Goal: Obtain resource: Download file/media

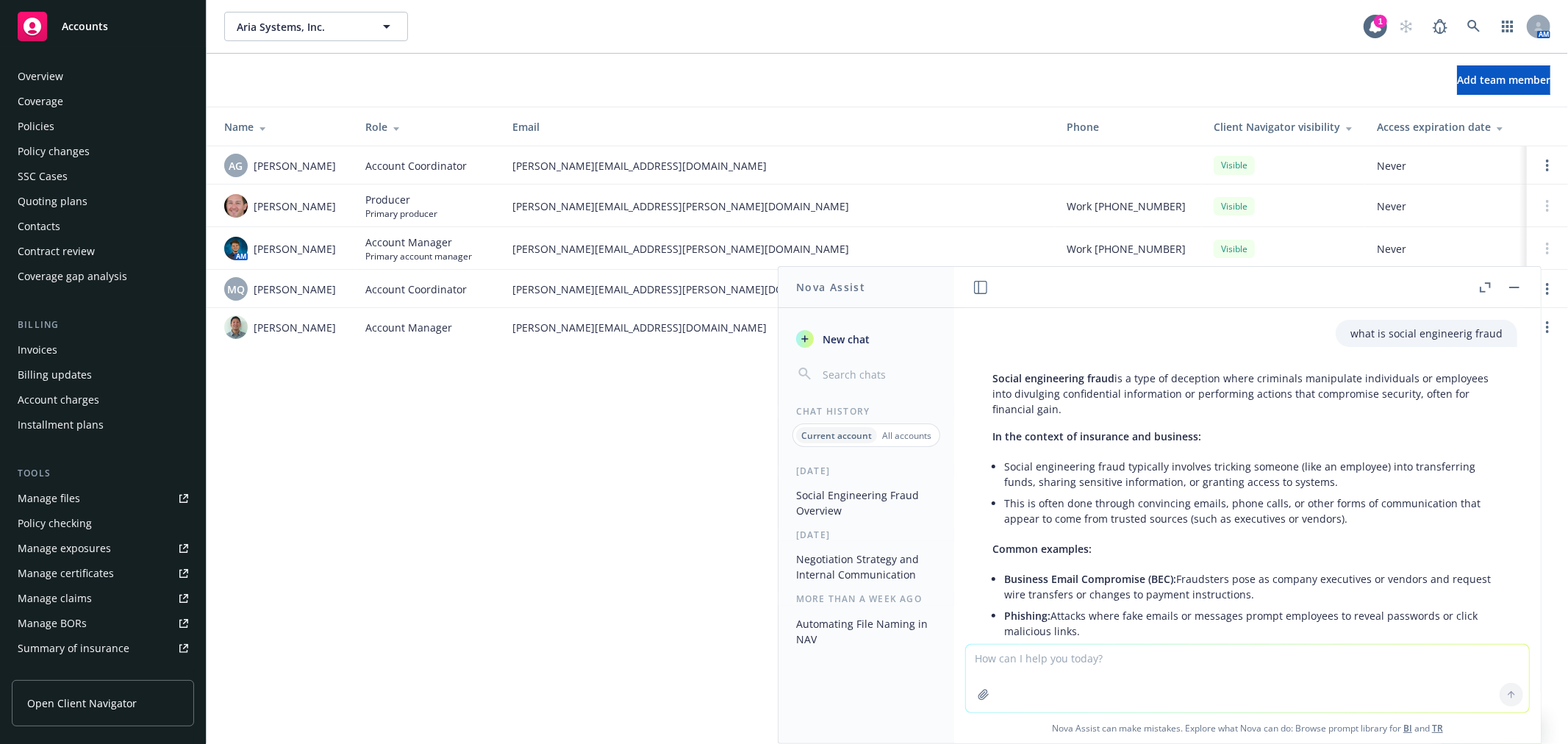
scroll to position [237, 0]
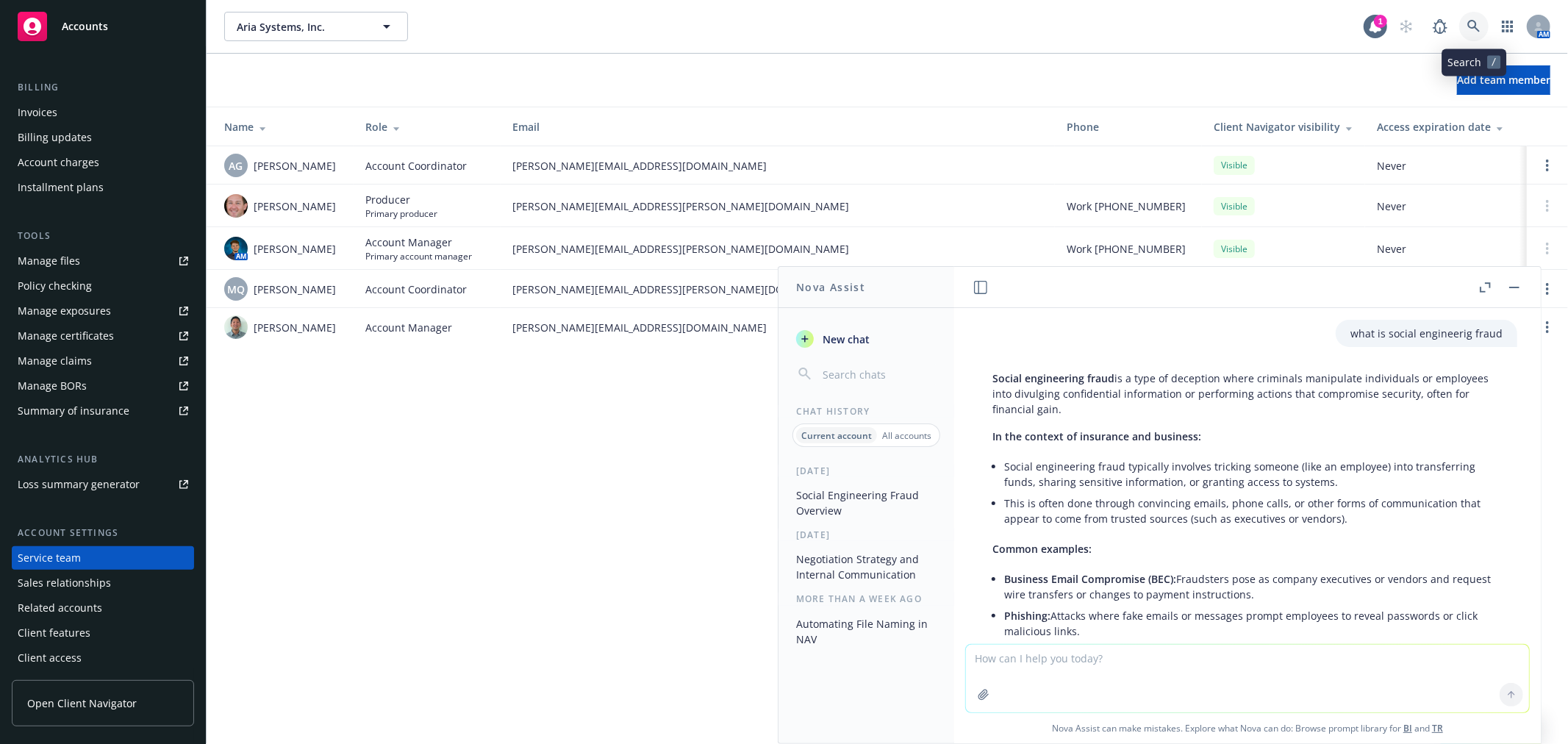
click at [1473, 27] on icon at bounding box center [1473, 26] width 12 height 12
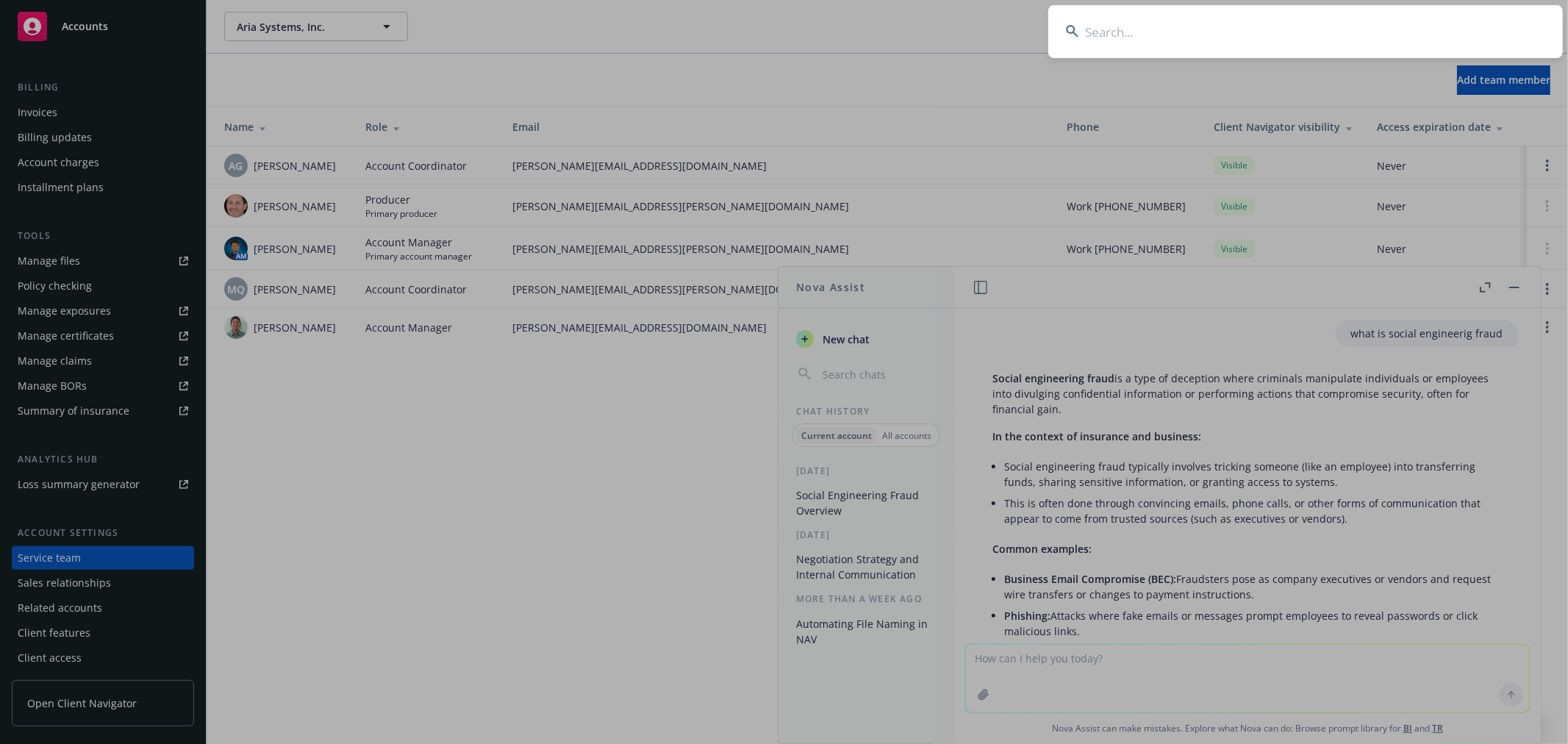
click at [1191, 40] on input at bounding box center [1305, 31] width 515 height 53
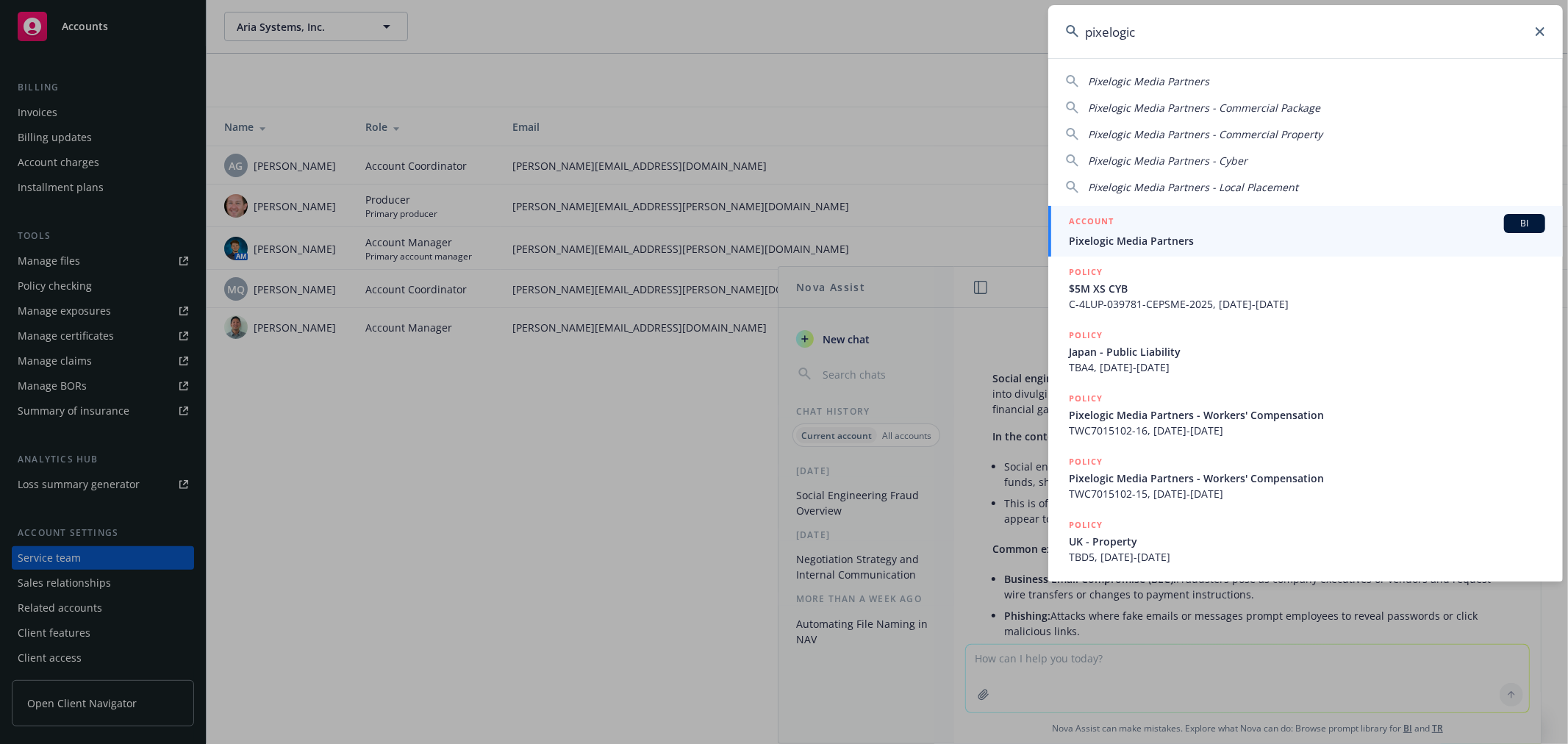
type input "pixelogic"
click at [1166, 246] on span "Pixelogic Media Partners" at bounding box center [1306, 241] width 477 height 15
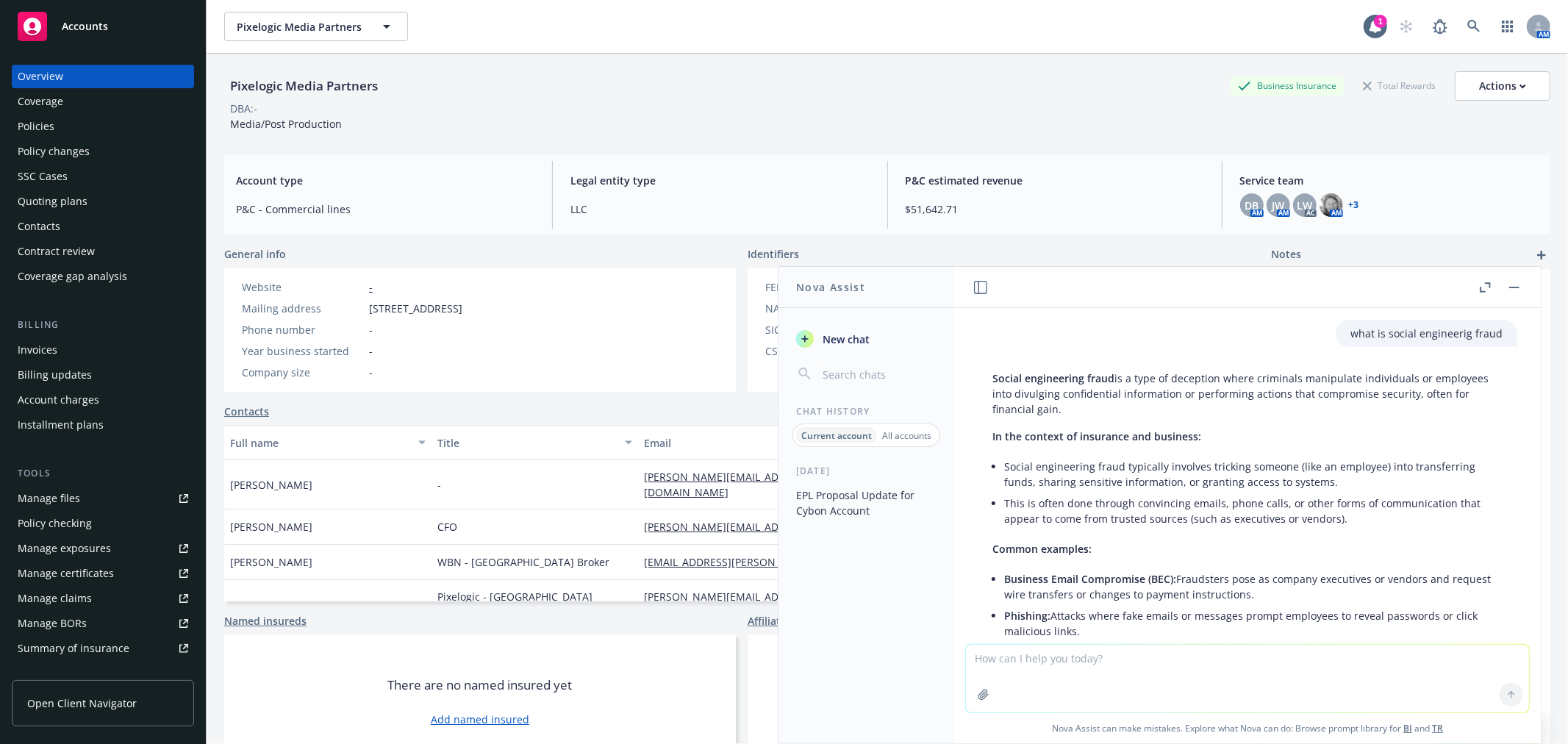
click at [78, 197] on div "Quoting plans" at bounding box center [53, 201] width 70 height 24
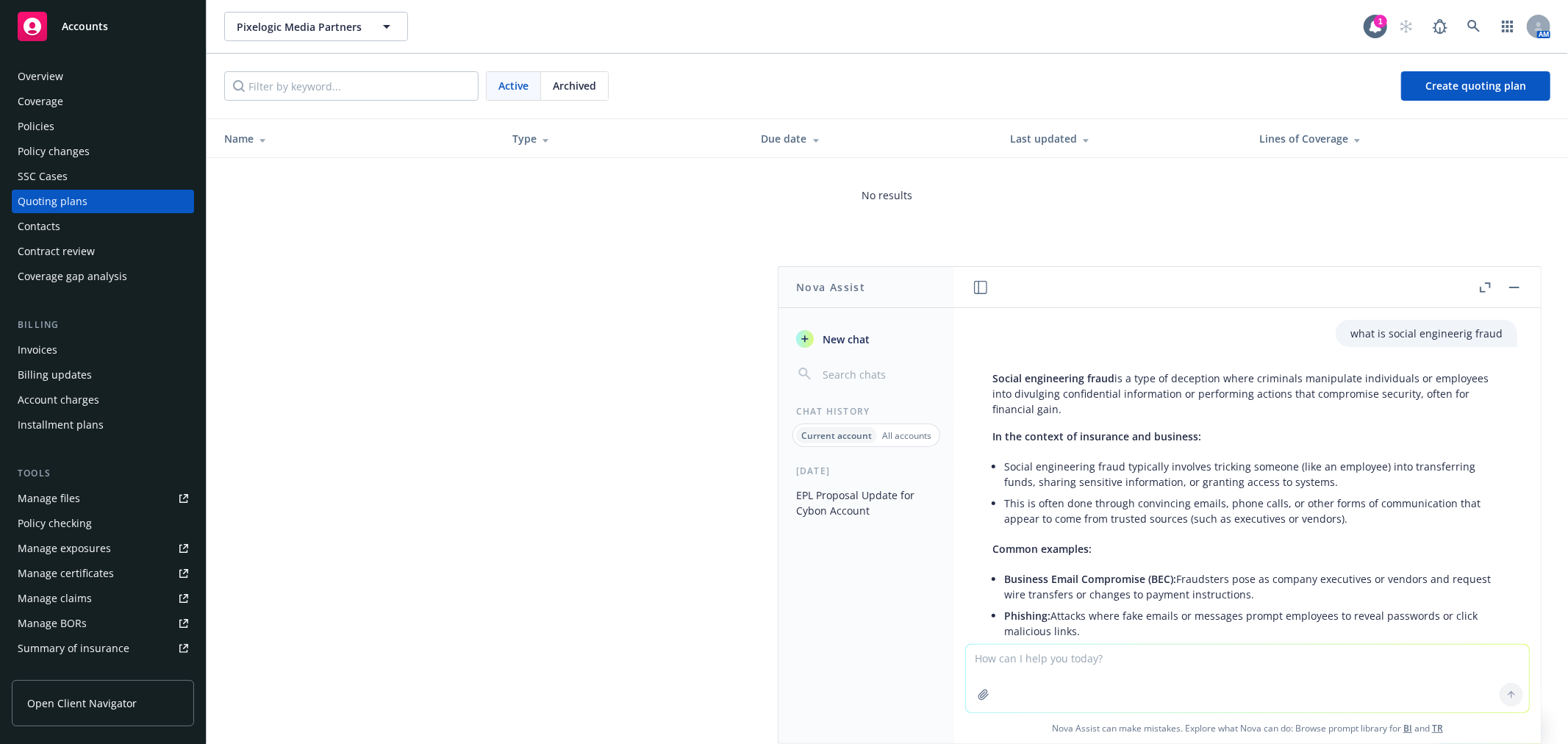
click at [1505, 285] on button "button" at bounding box center [1514, 287] width 18 height 18
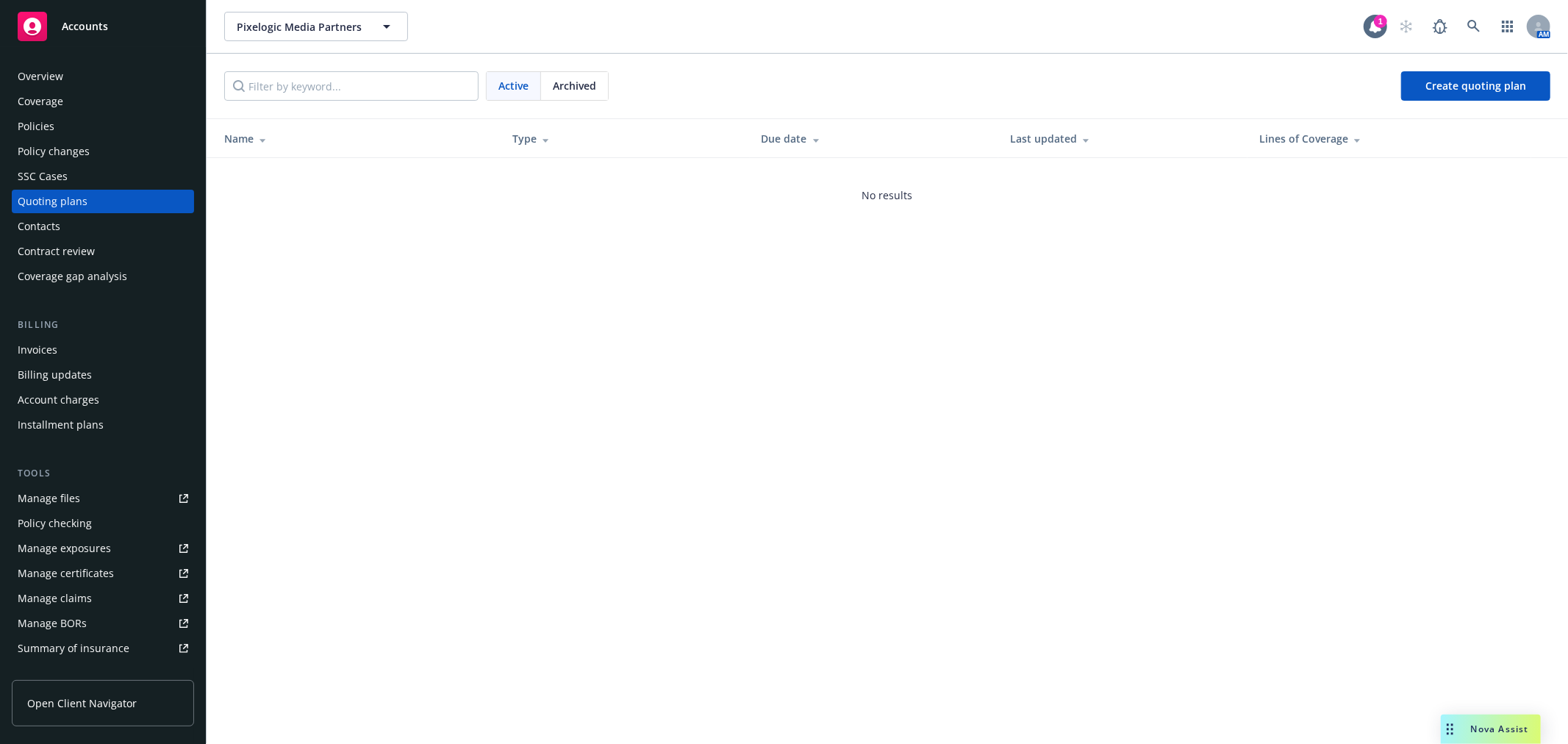
click at [84, 199] on div "Quoting plans" at bounding box center [53, 201] width 70 height 24
click at [53, 78] on div "Overview" at bounding box center [40, 76] width 46 height 24
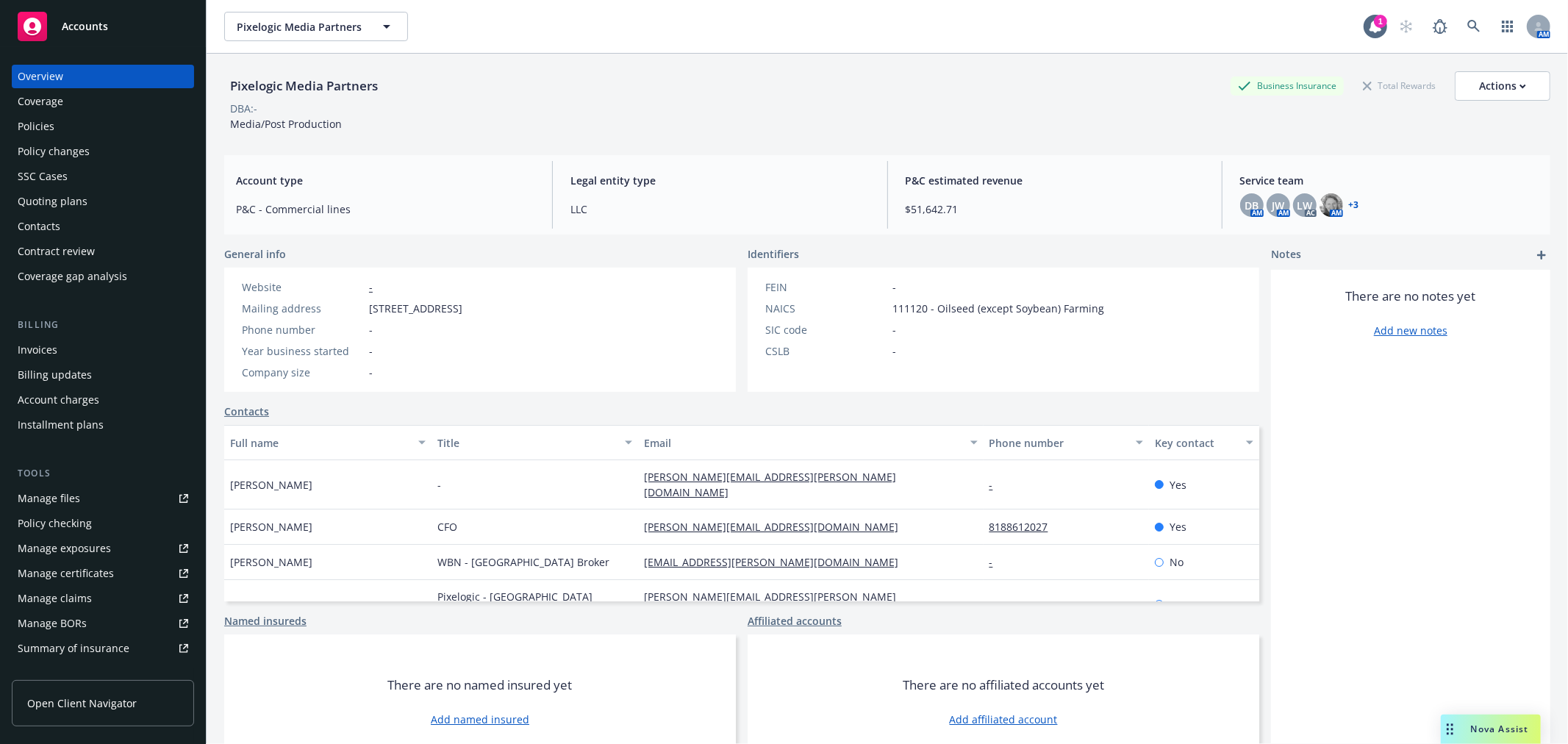
click at [46, 152] on div "Policy changes" at bounding box center [53, 151] width 72 height 24
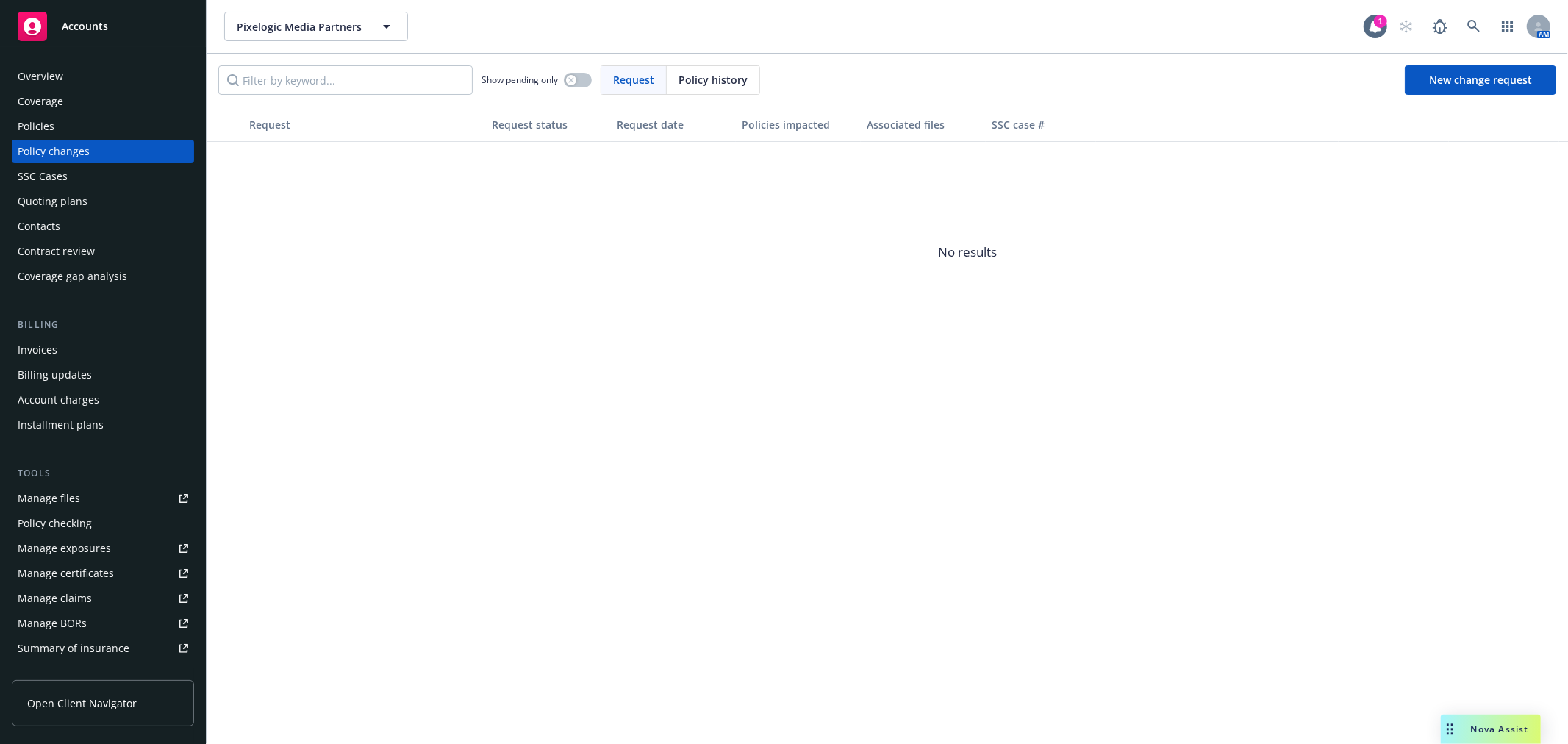
click at [50, 121] on div "Policies" at bounding box center [36, 126] width 37 height 24
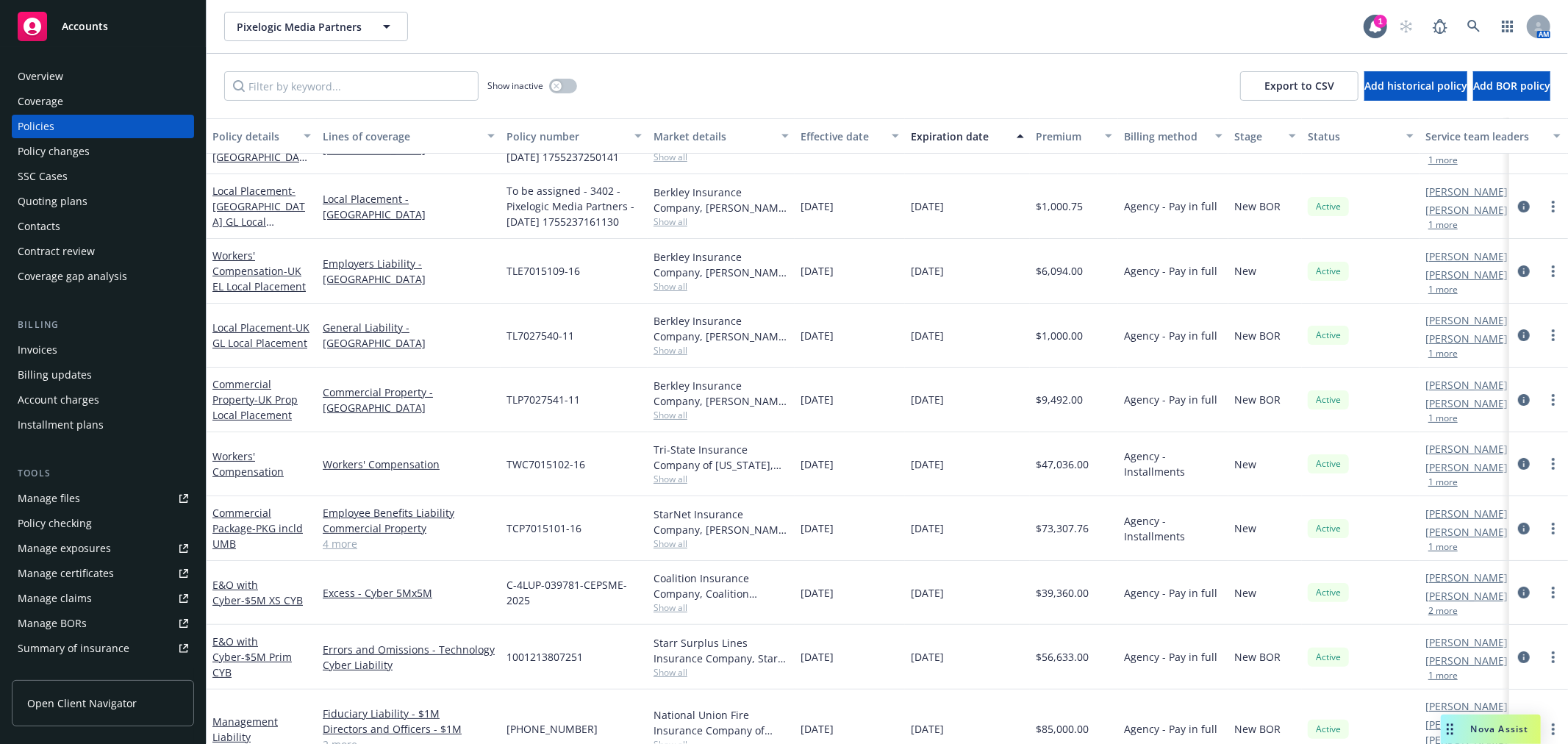
scroll to position [68, 0]
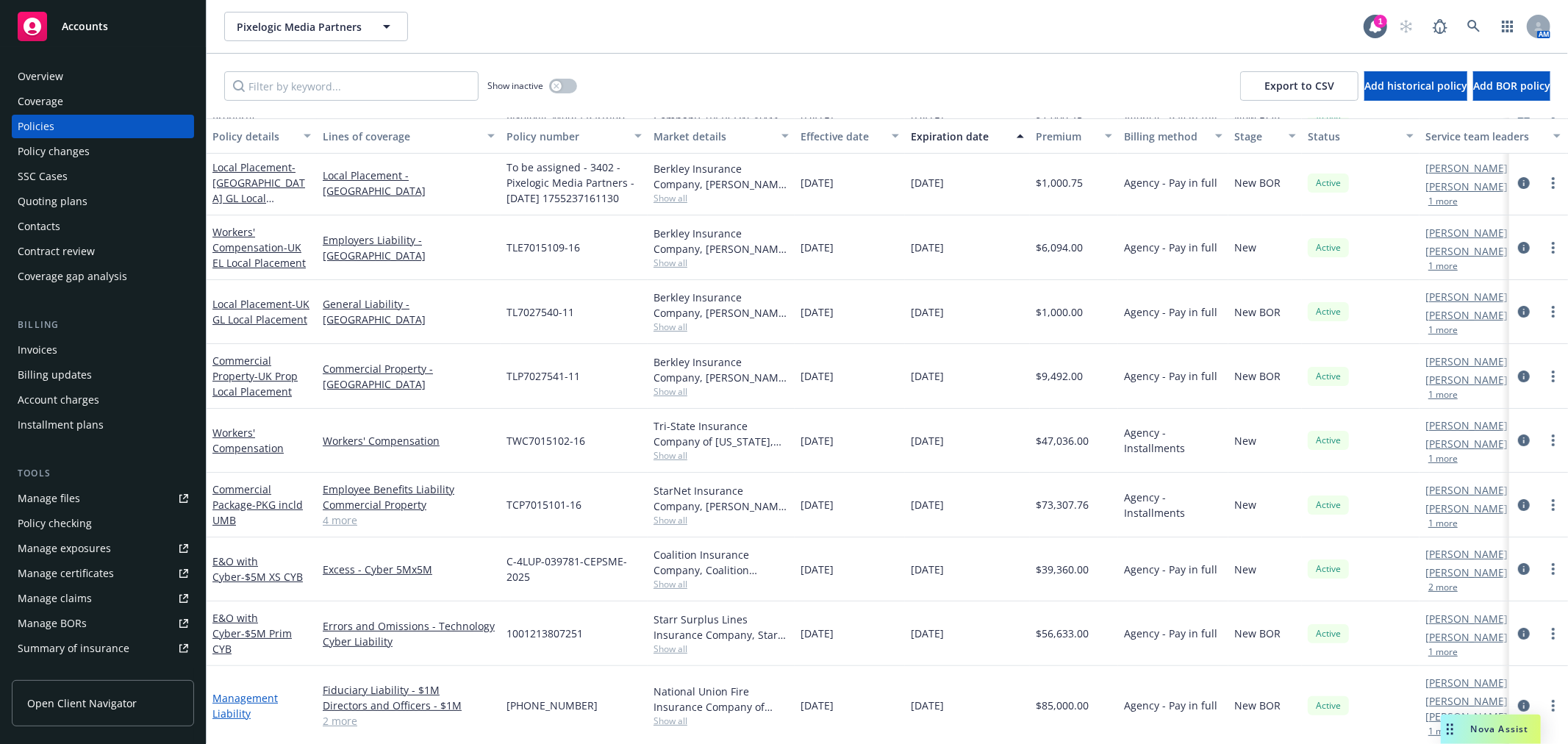
click at [247, 691] on link "Management Liability" at bounding box center [246, 706] width 66 height 30
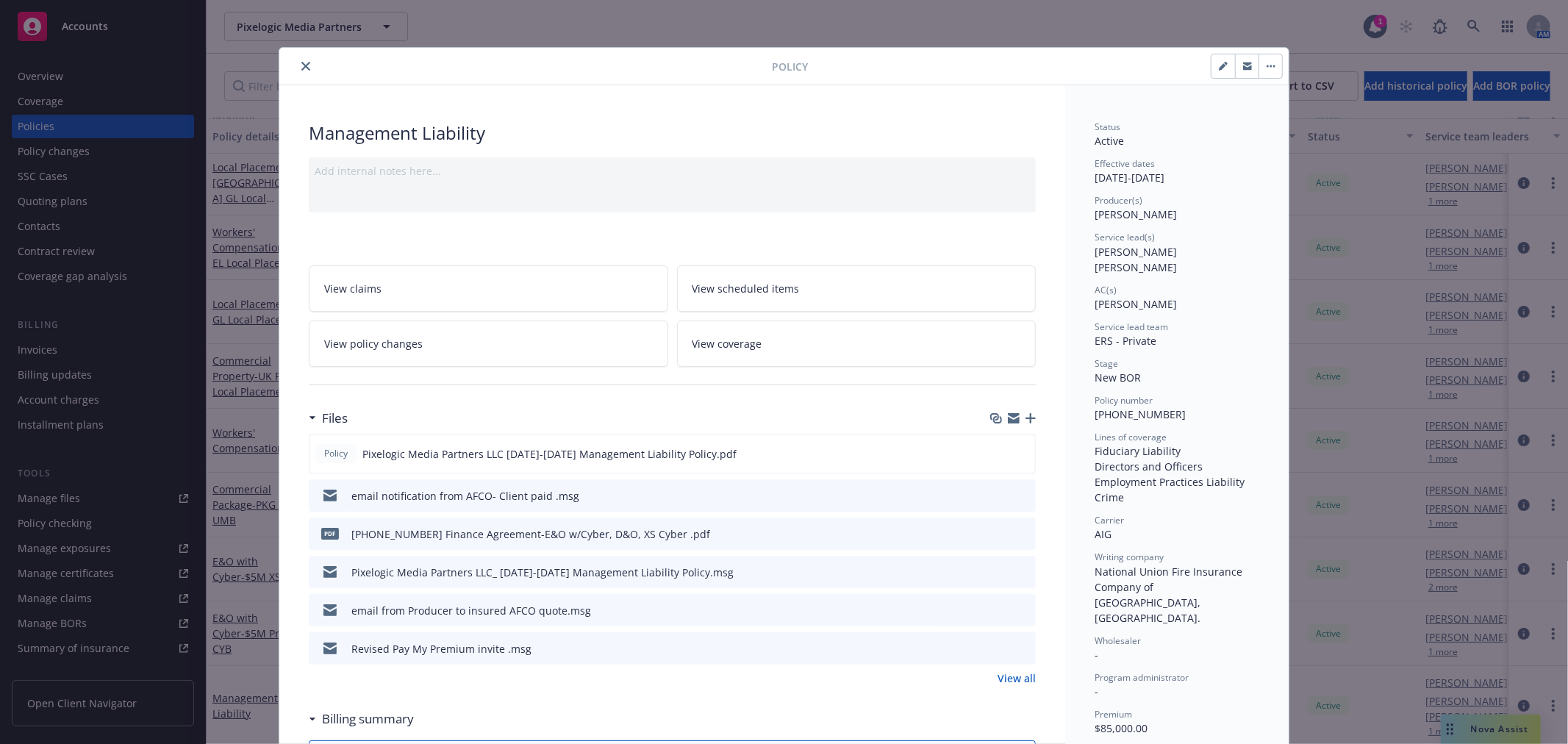
drag, startPoint x: 1004, startPoint y: 675, endPoint x: 992, endPoint y: 647, distance: 30.5
click at [1004, 675] on link "View all" at bounding box center [1017, 678] width 38 height 15
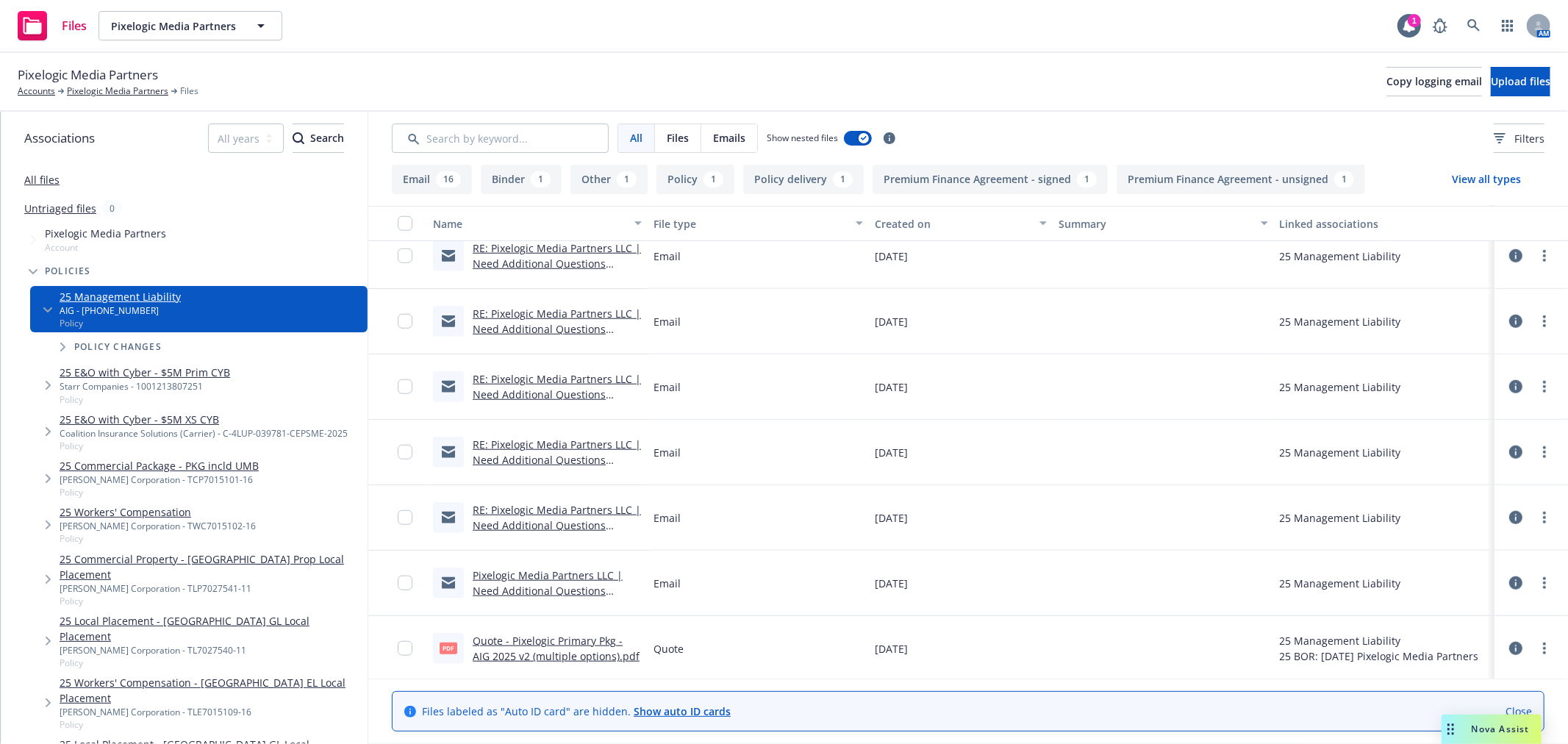
scroll to position [1057, 0]
click at [563, 631] on link "Quote - Pixelogic Primary Pkg - AIG 2025 v2 (multiple options).pdf" at bounding box center [556, 646] width 167 height 30
click at [572, 577] on link "Pixelogic Media Partners LLC | Need Additional Questions Answered for Premium F…" at bounding box center [550, 595] width 155 height 60
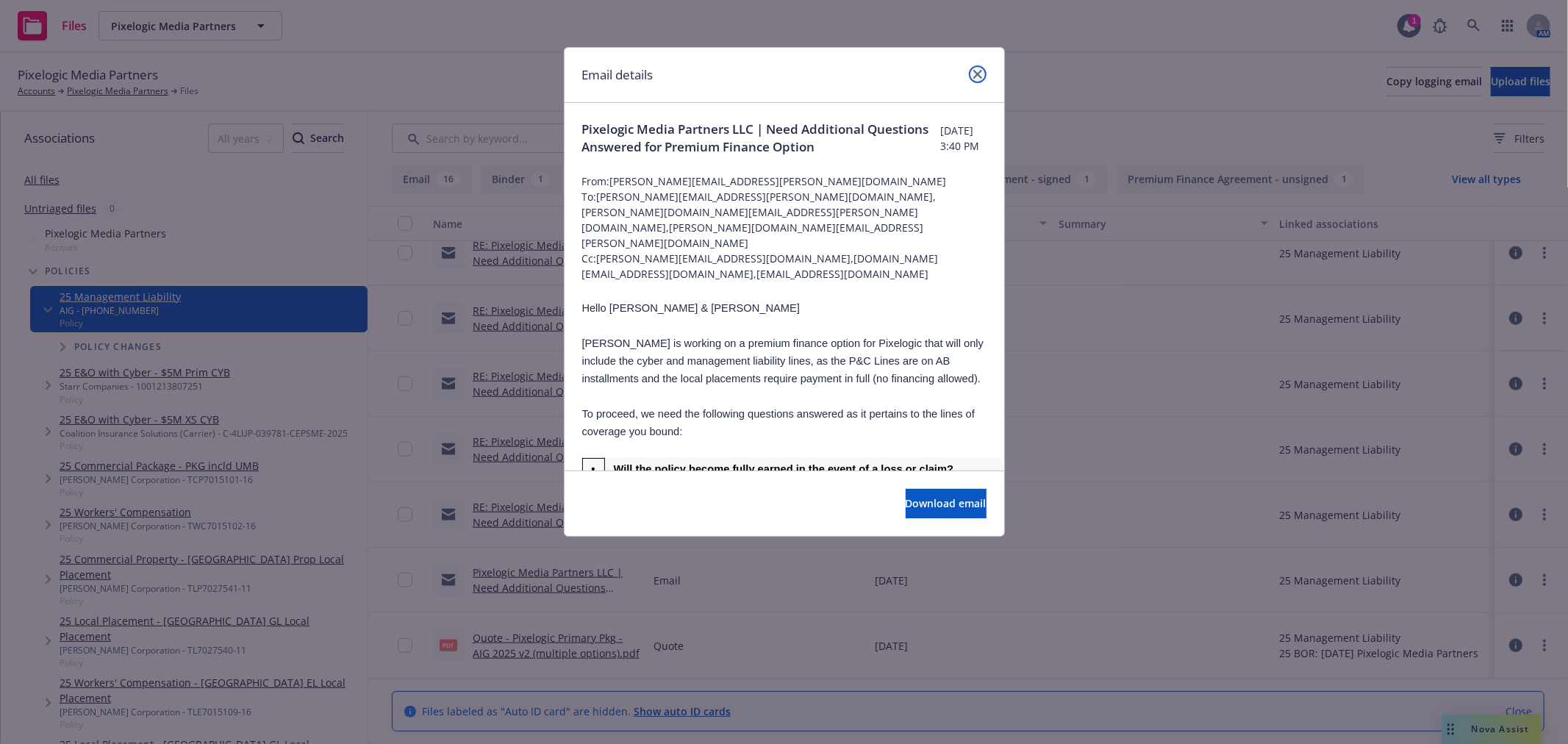
click at [979, 79] on link "close" at bounding box center [977, 74] width 18 height 18
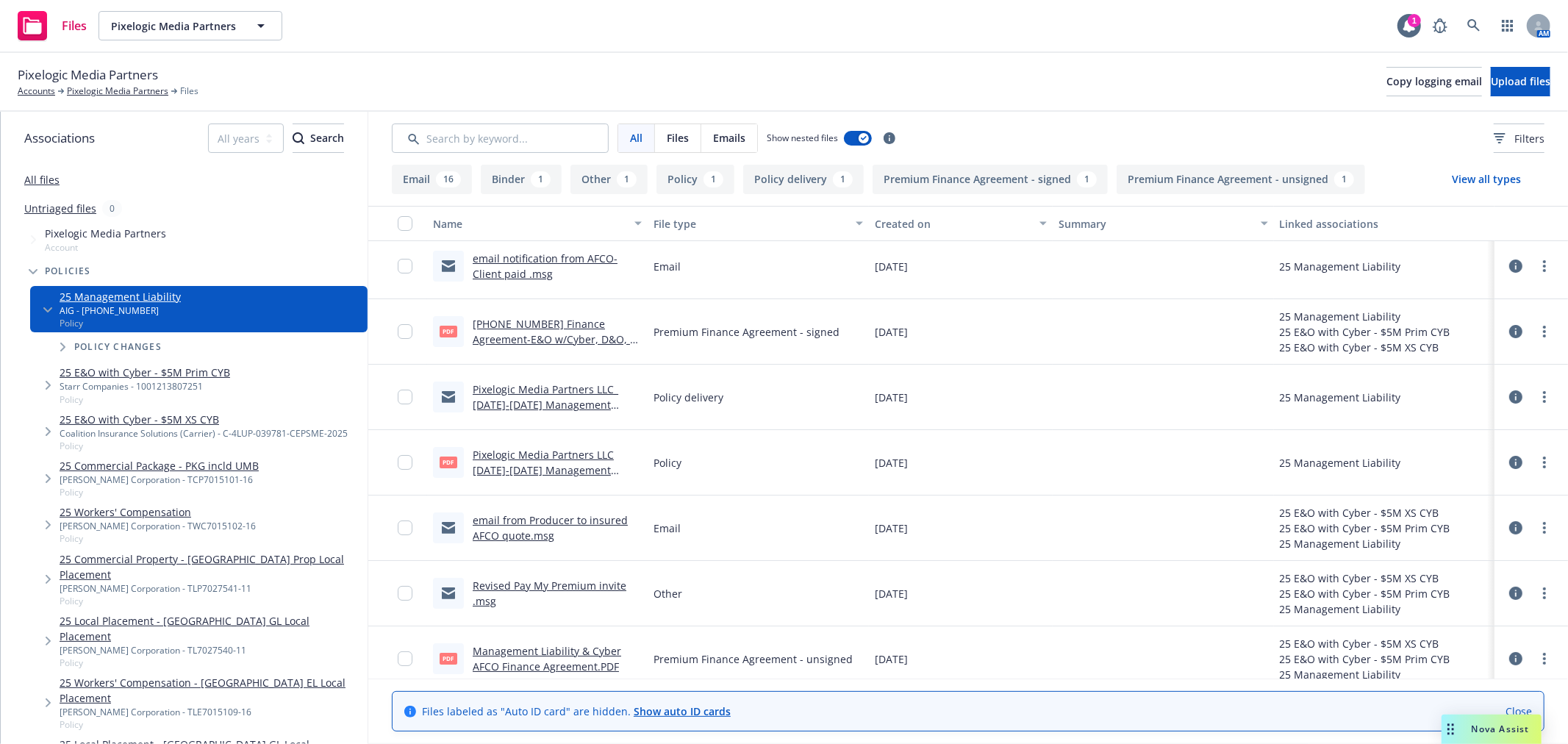
scroll to position [0, 0]
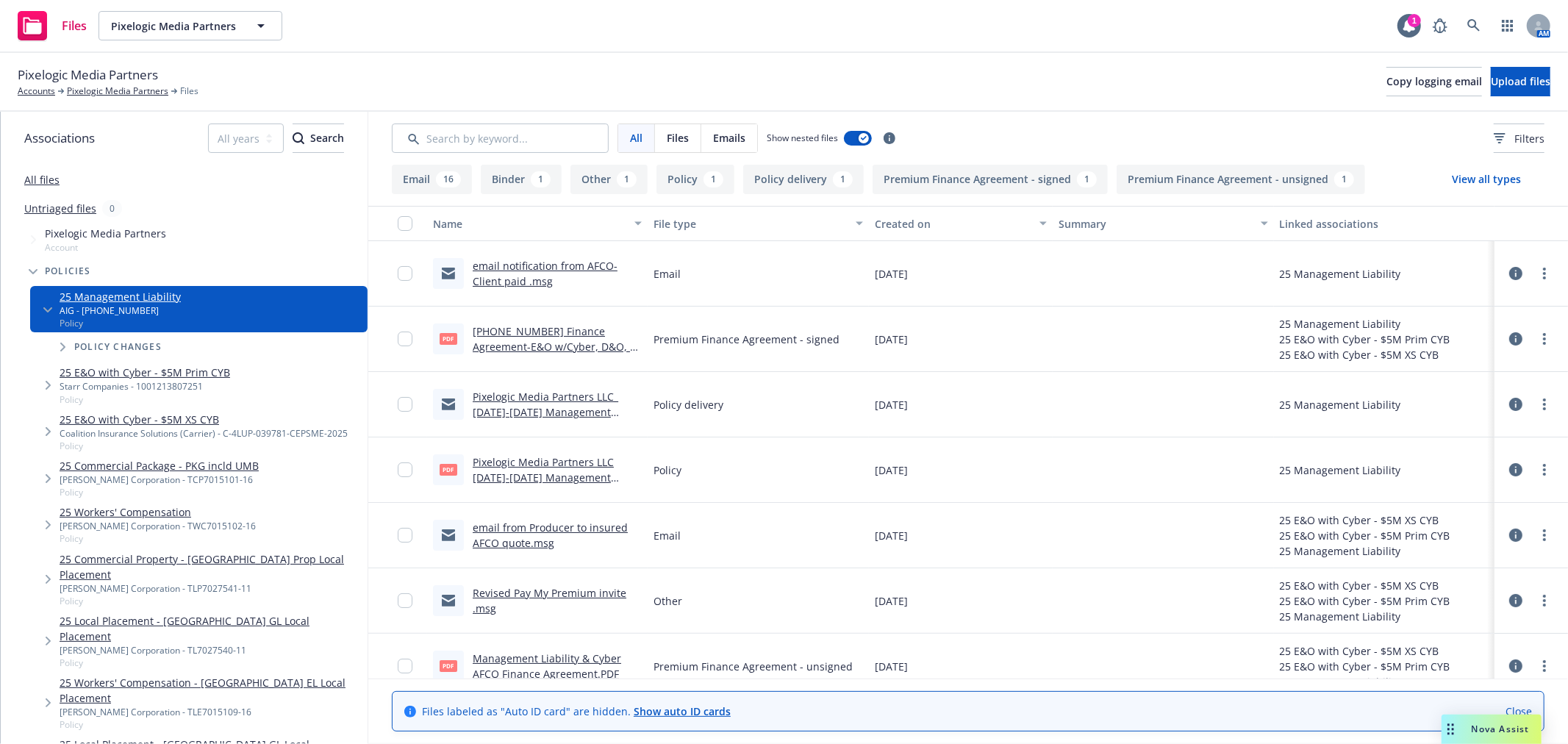
click at [596, 64] on div "Pixelogic Media Partners Accounts Pixelogic Media Partners Files Copy logging e…" at bounding box center [784, 82] width 1568 height 59
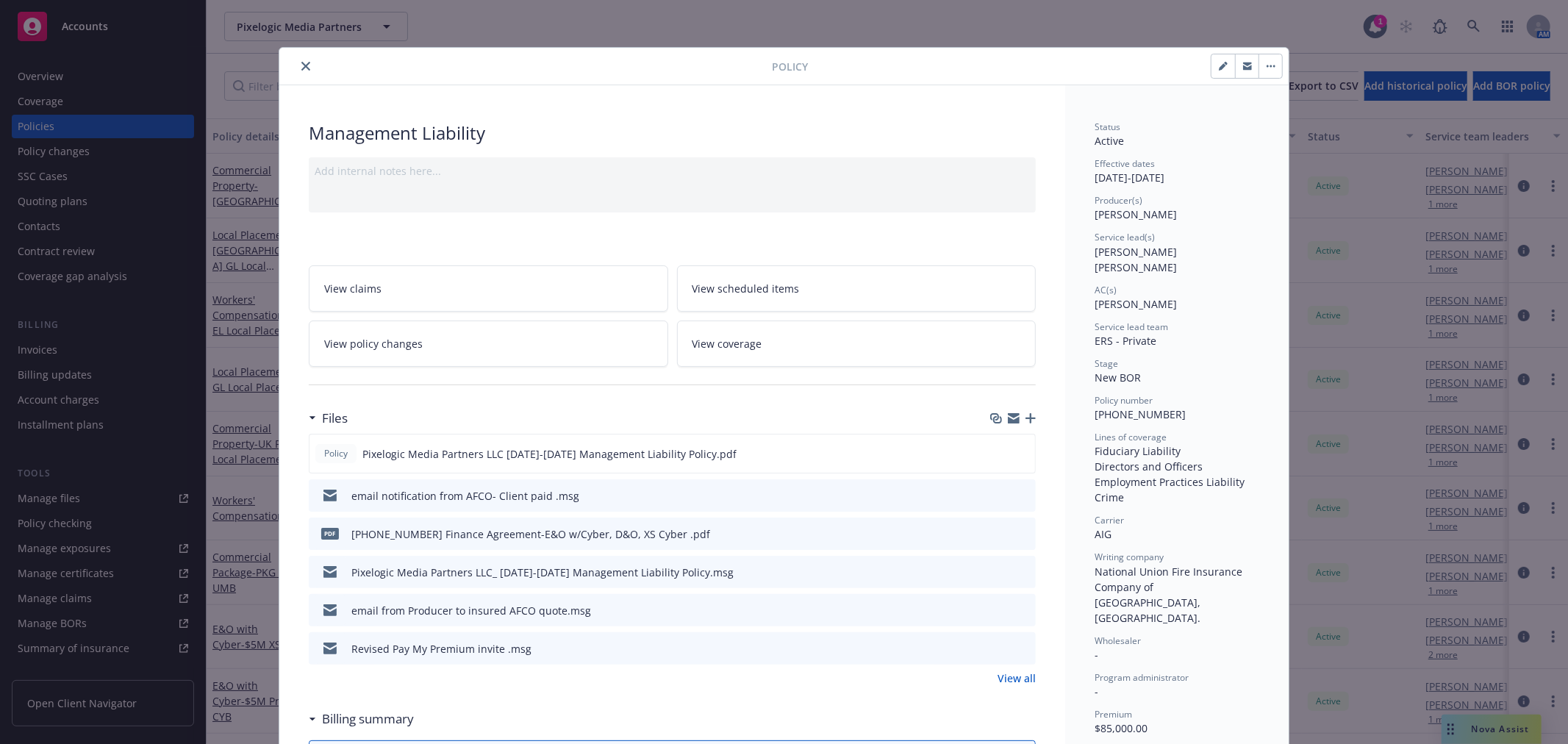
click at [301, 65] on icon "close" at bounding box center [306, 66] width 9 height 9
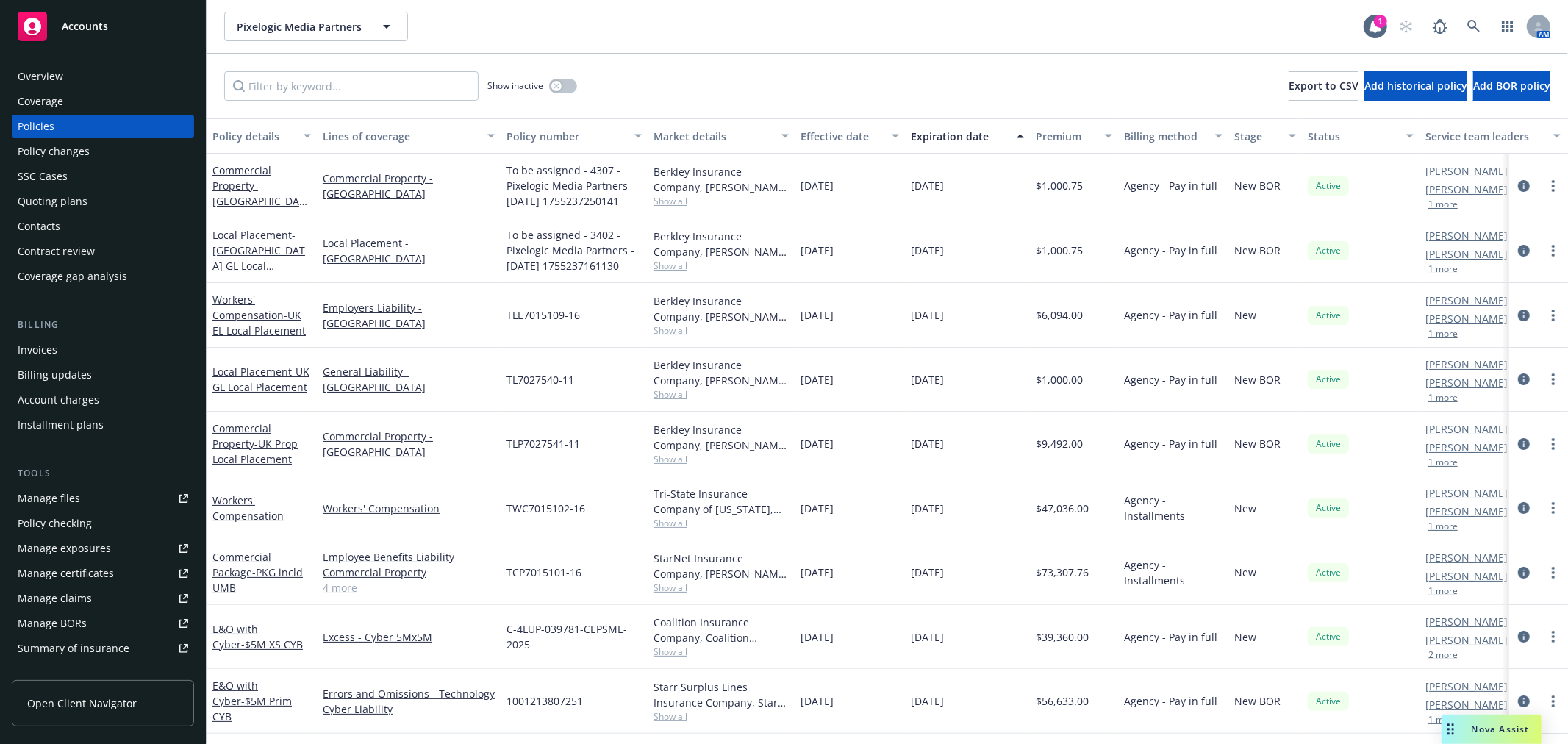
click at [83, 200] on div "Quoting plans" at bounding box center [53, 201] width 70 height 24
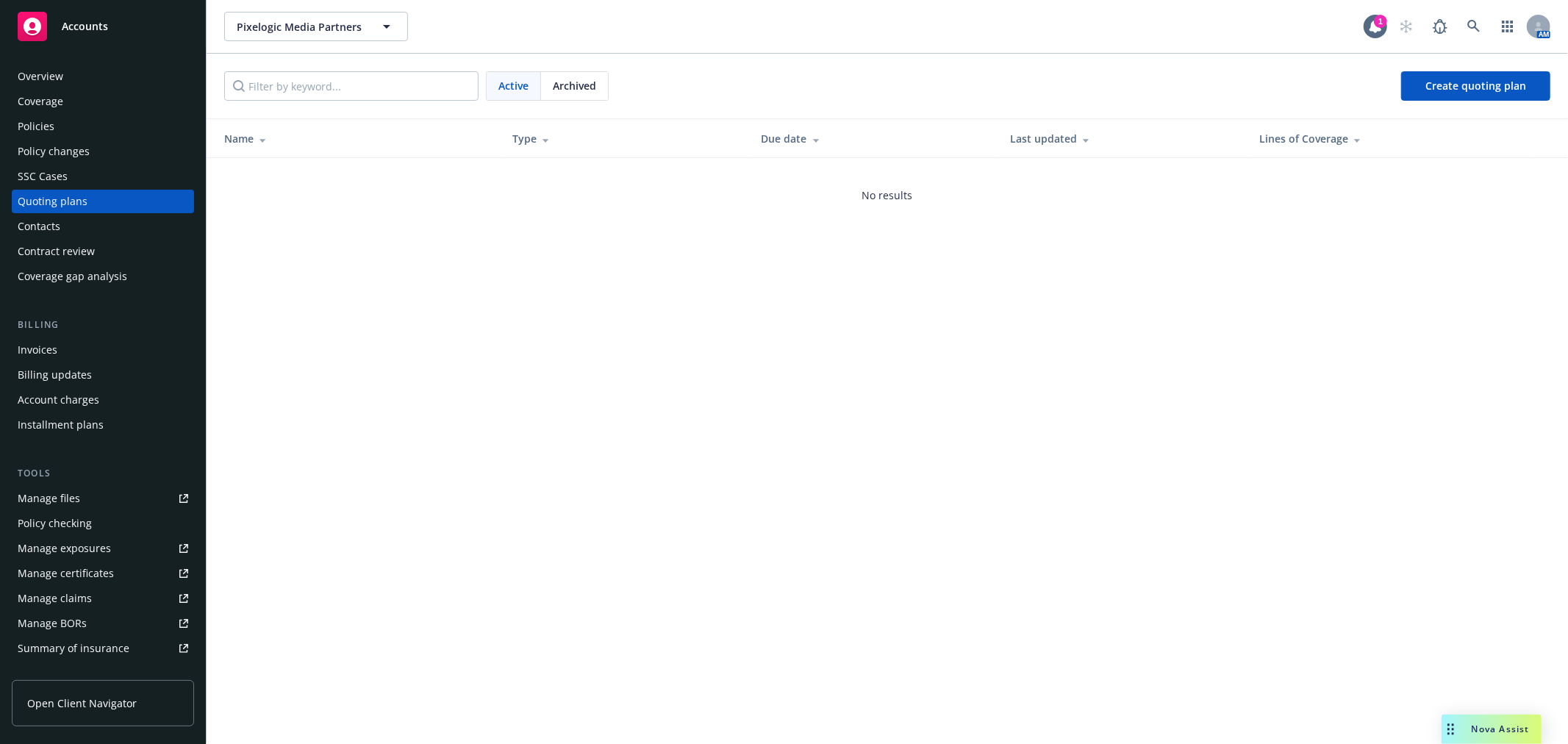
click at [54, 118] on div "Policies" at bounding box center [103, 126] width 171 height 24
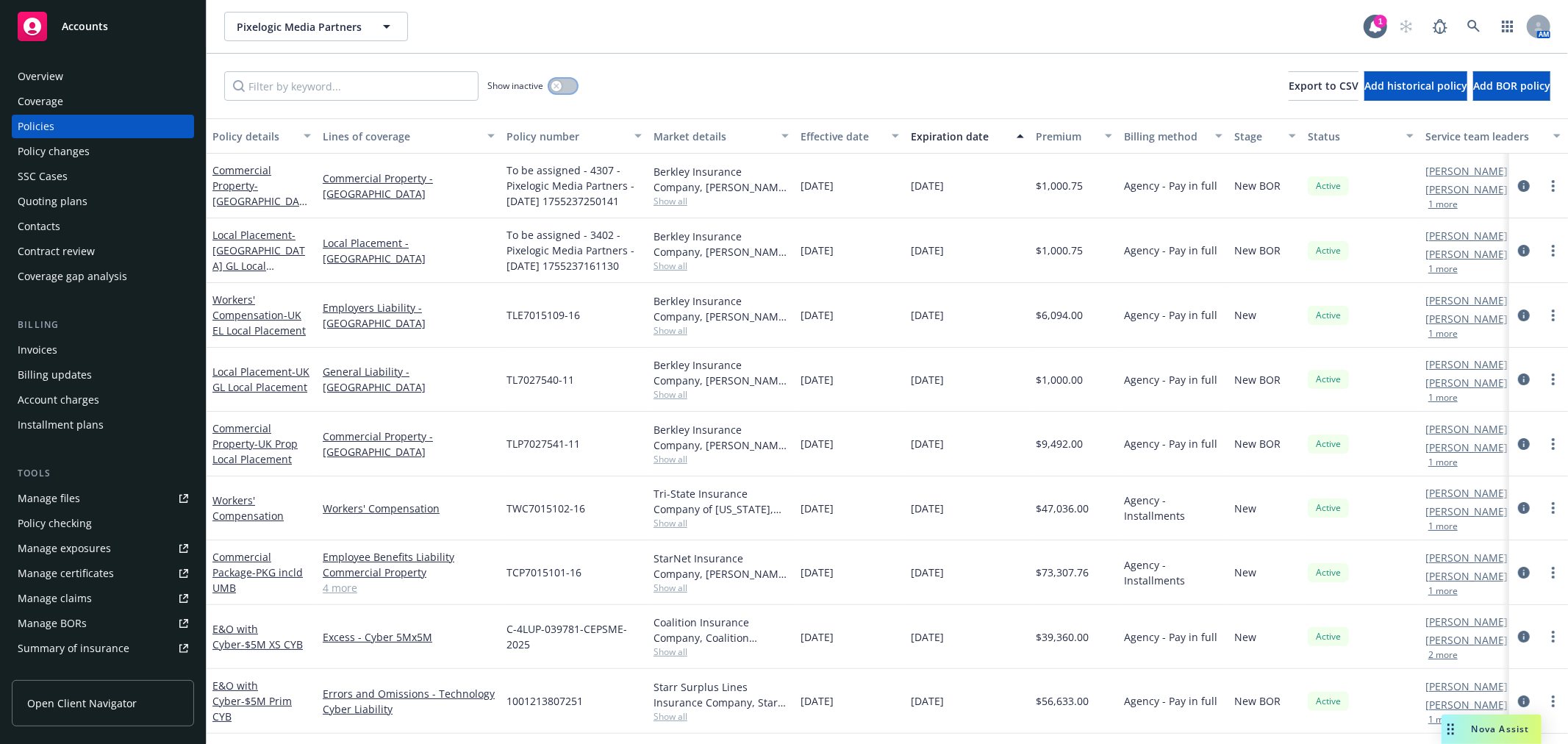
click at [569, 85] on button "button" at bounding box center [563, 85] width 28 height 14
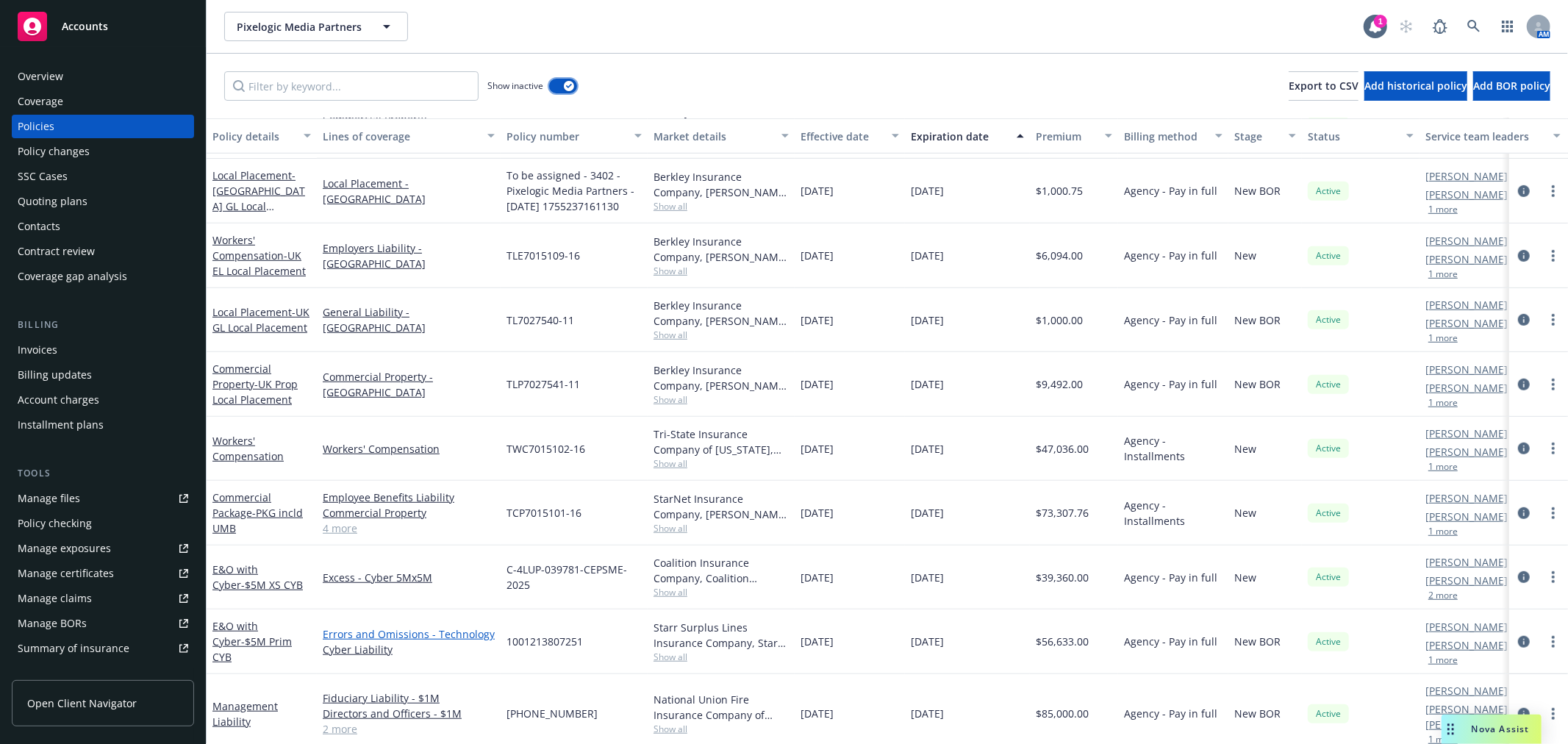
scroll to position [715, 0]
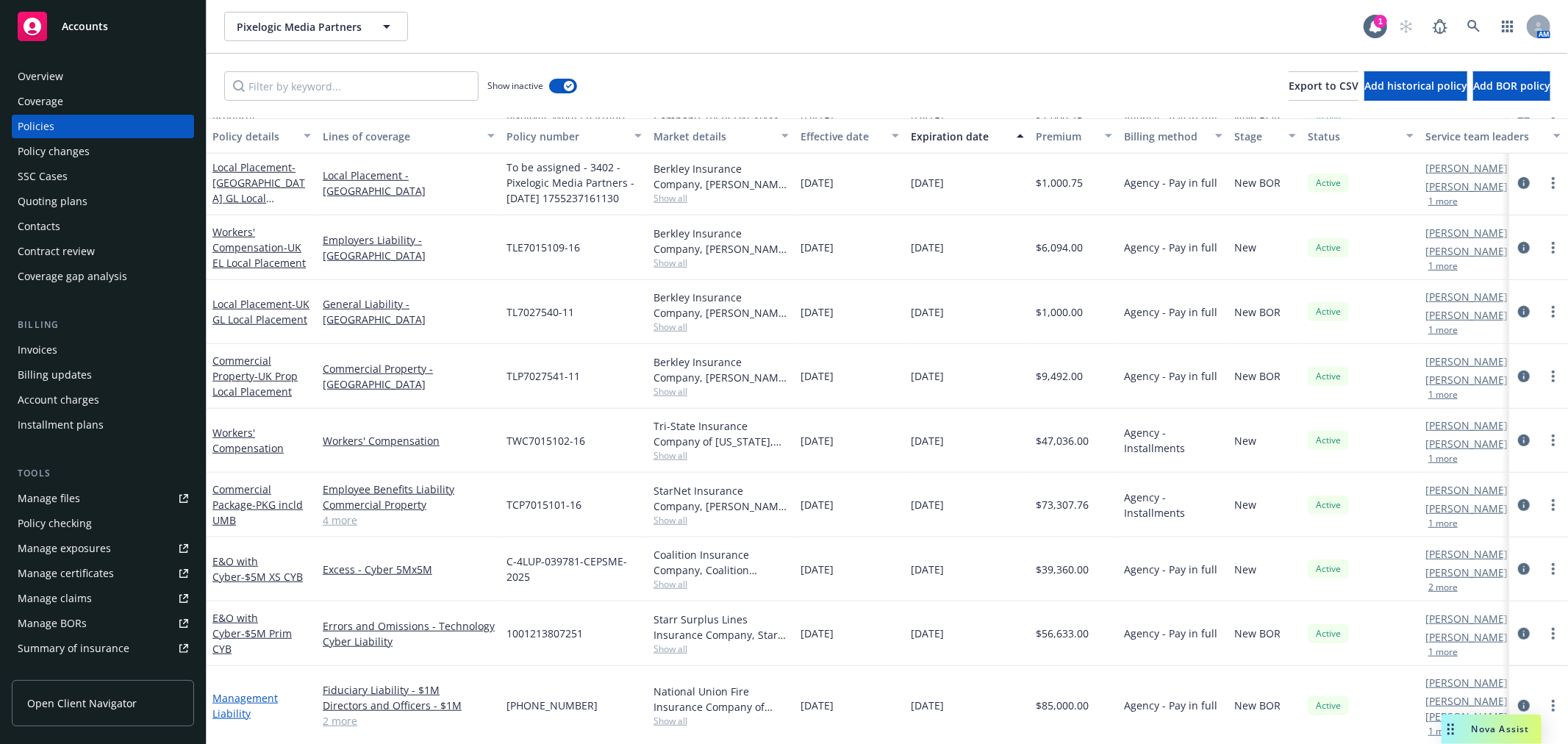
click at [239, 691] on link "Management Liability" at bounding box center [246, 706] width 66 height 30
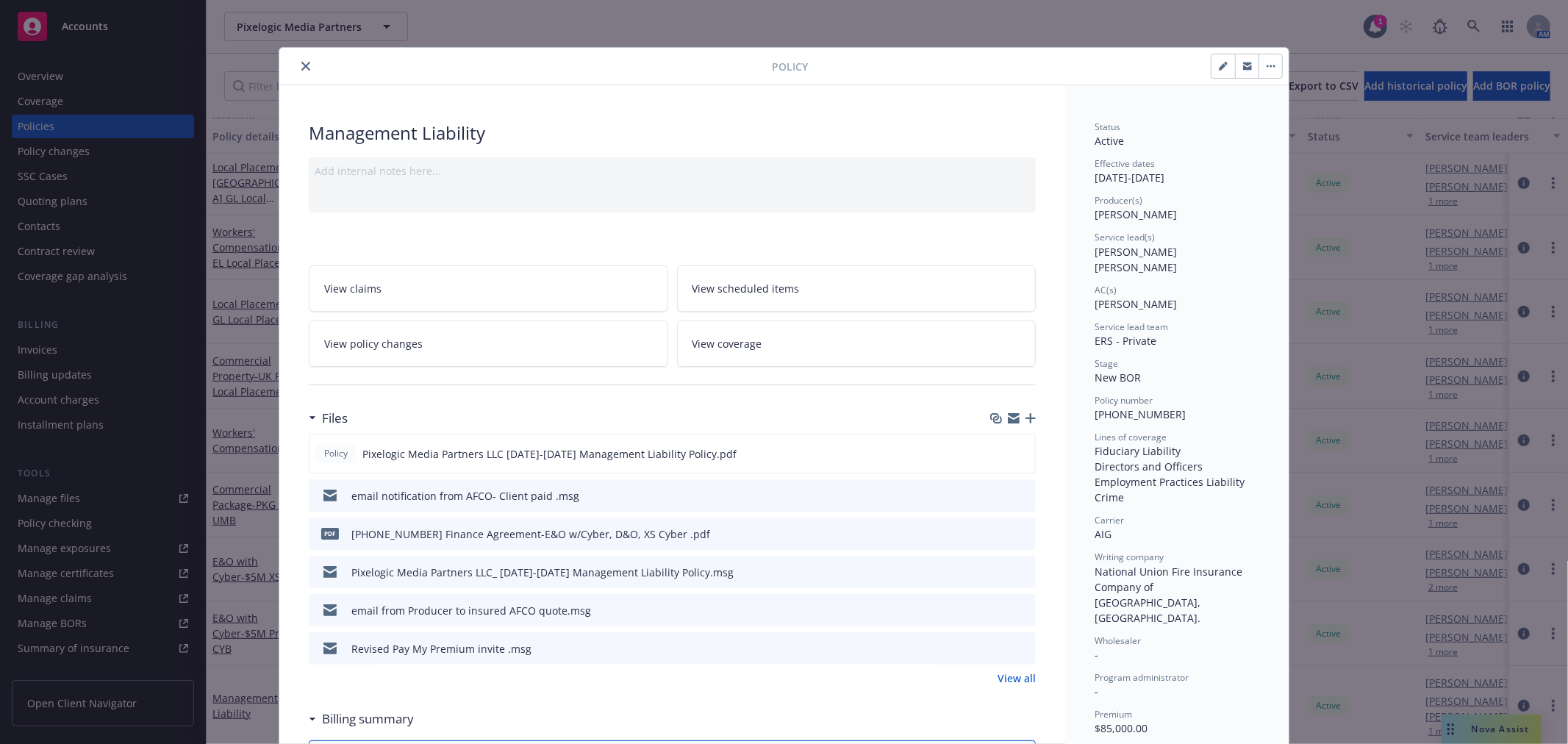
scroll to position [44, 0]
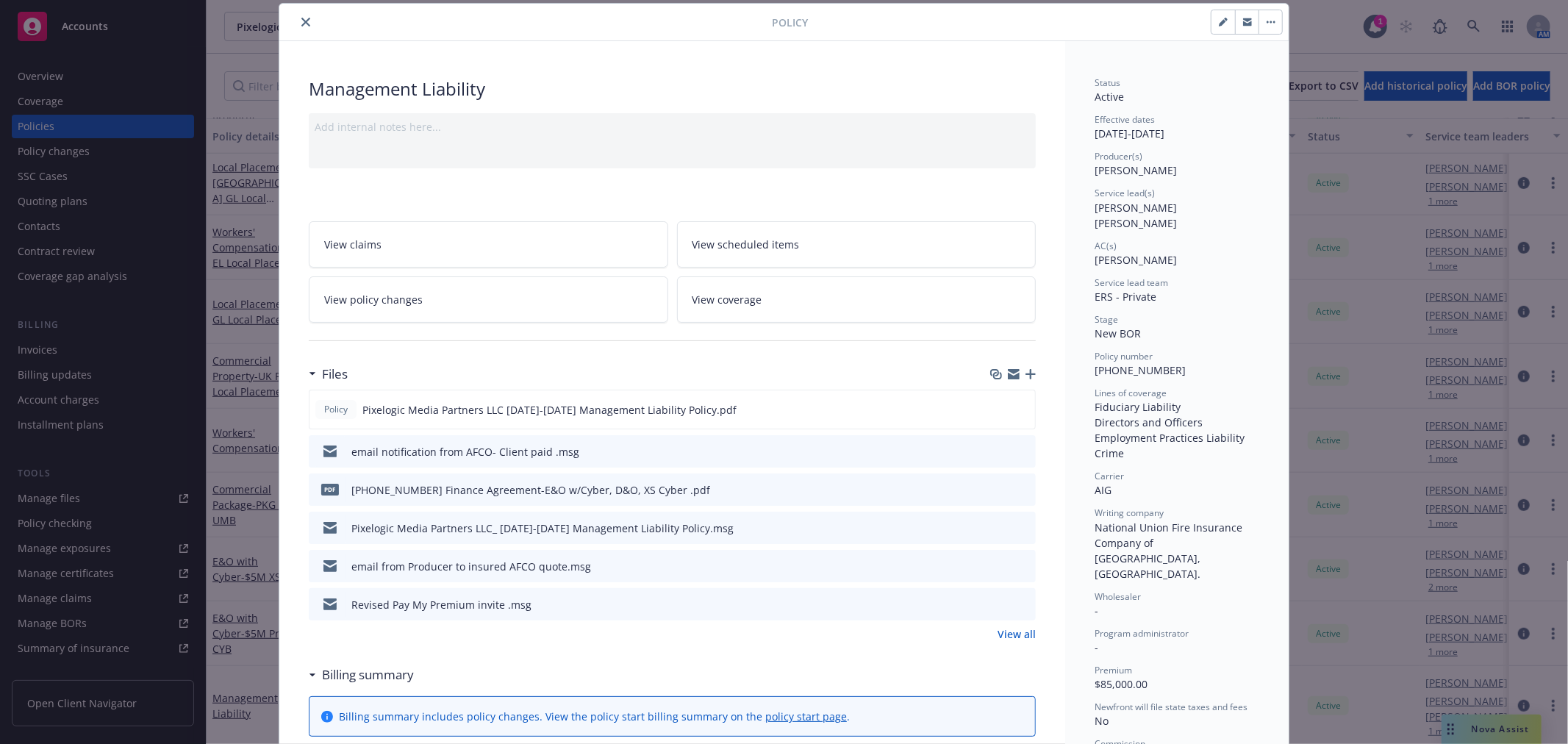
click at [217, 597] on div "Policy Management Liability Add internal notes here... View claims View schedul…" at bounding box center [784, 372] width 1568 height 744
click at [302, 19] on icon "close" at bounding box center [306, 22] width 9 height 9
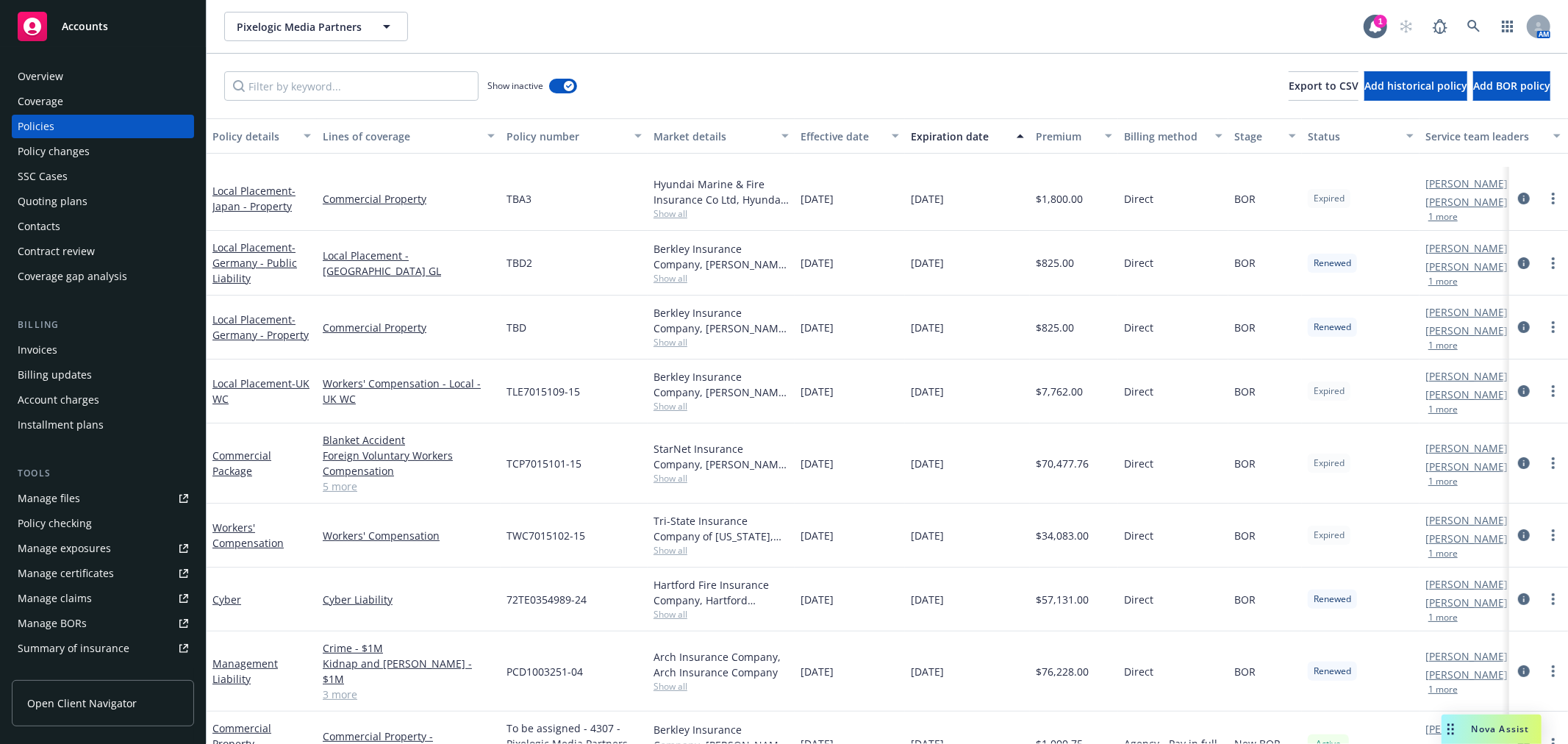
scroll to position [245, 0]
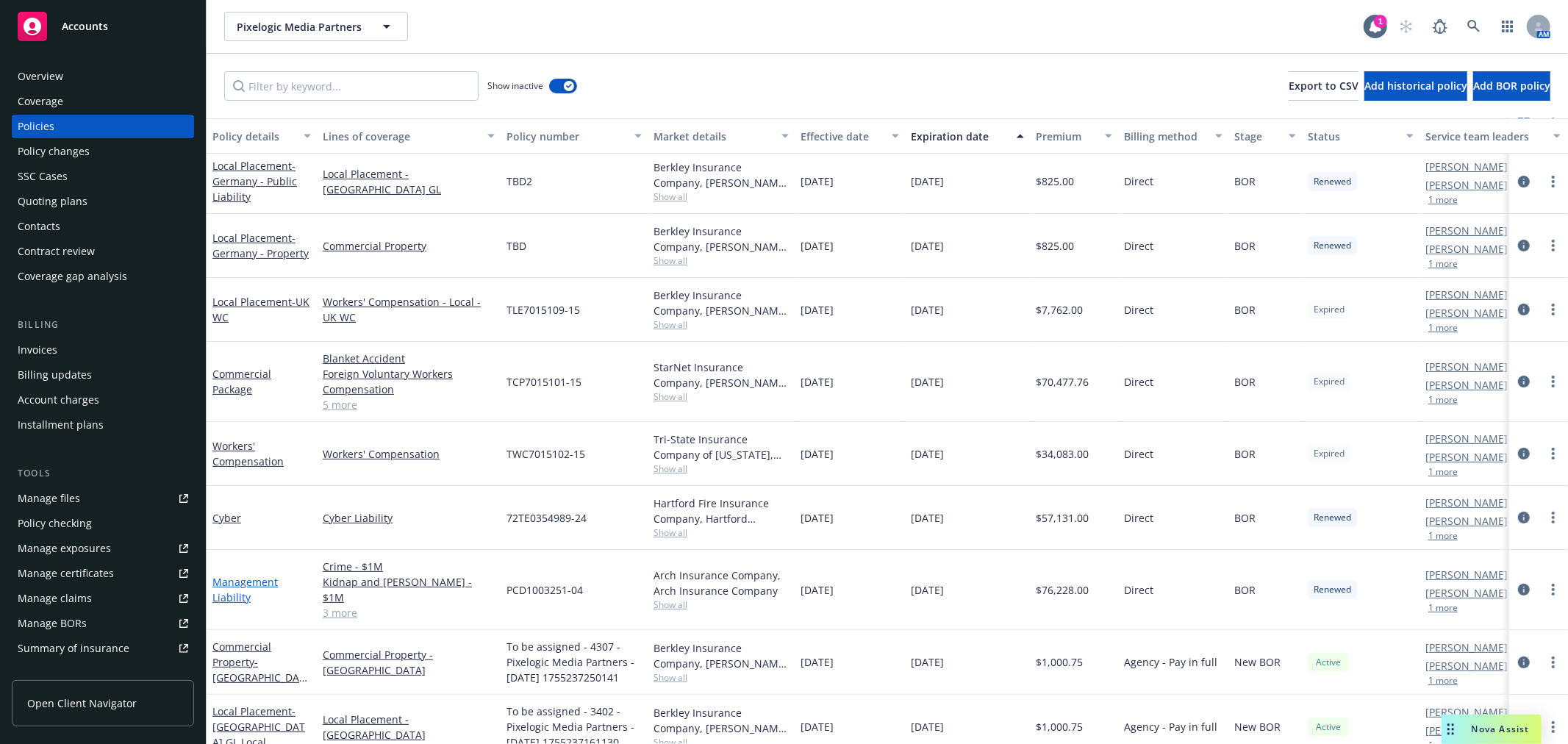
click at [262, 575] on link "Management Liability" at bounding box center [246, 590] width 66 height 30
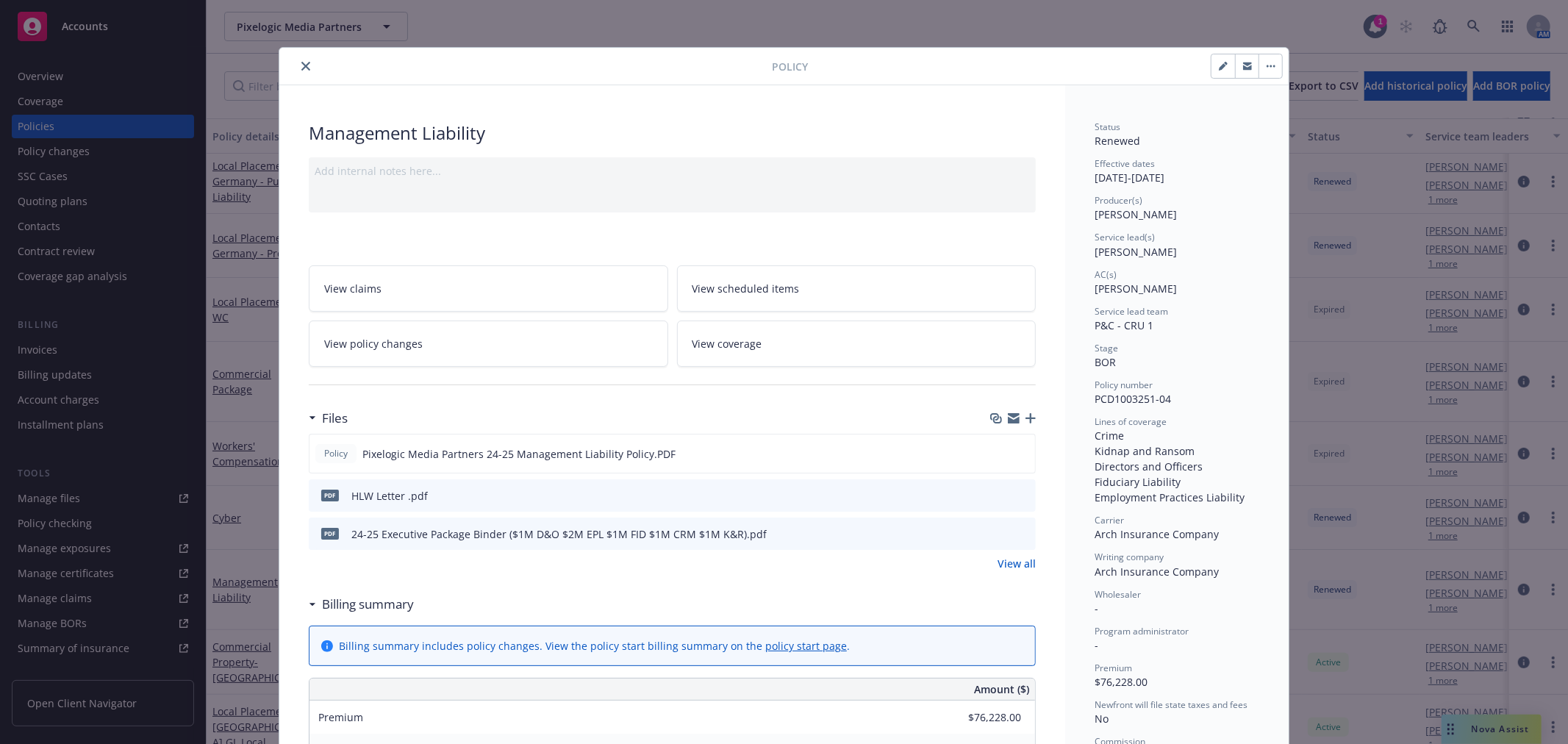
click at [1005, 568] on link "View all" at bounding box center [1017, 564] width 38 height 15
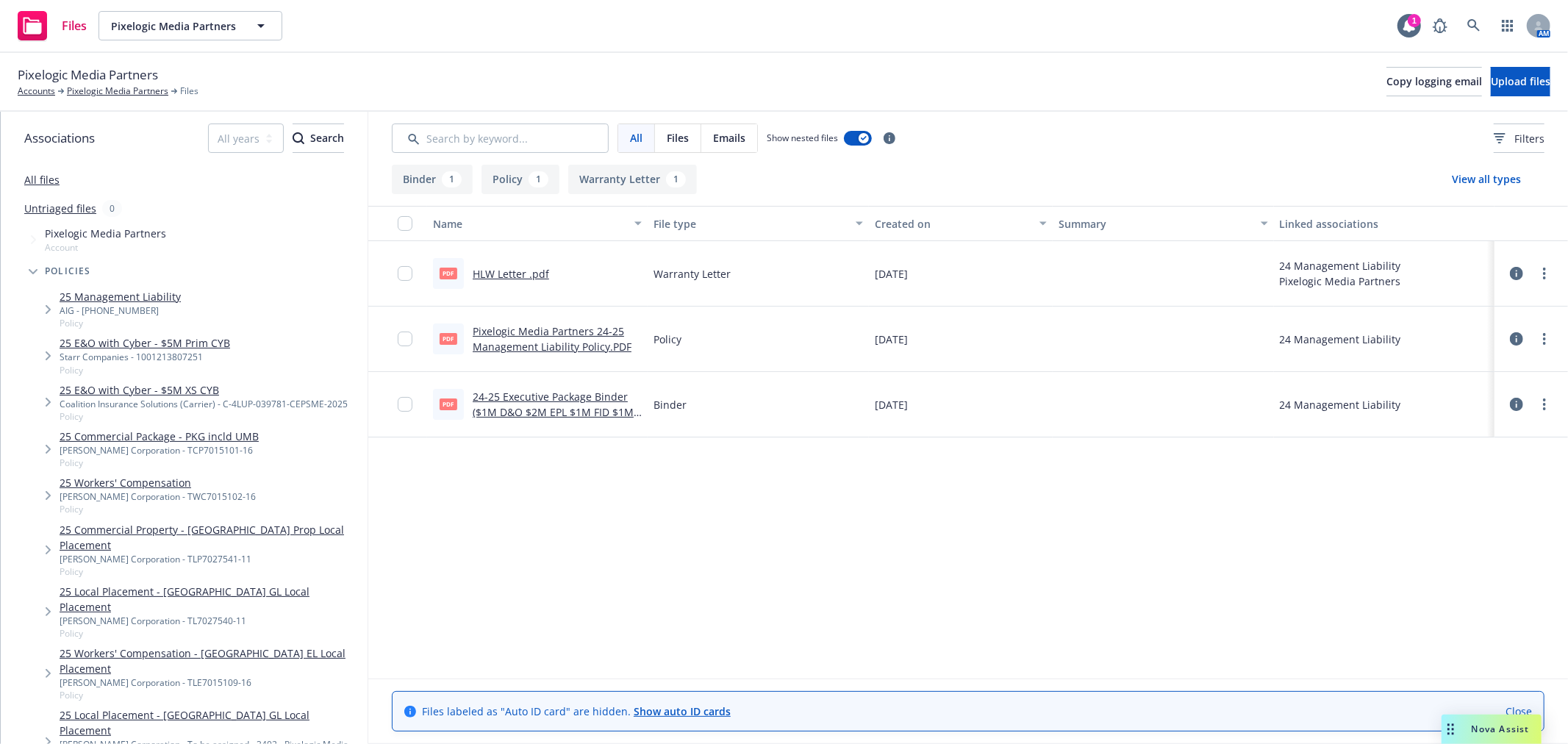
click at [495, 327] on link "Pixelogic Media Partners 24-25 Management Liability Policy.PDF" at bounding box center [552, 339] width 159 height 30
drag, startPoint x: 1537, startPoint y: 347, endPoint x: 1552, endPoint y: 337, distance: 18.0
click at [1539, 346] on div at bounding box center [1531, 339] width 44 height 30
click at [1552, 337] on link "more" at bounding box center [1544, 339] width 18 height 18
click at [1481, 392] on link "Download" at bounding box center [1480, 398] width 146 height 30
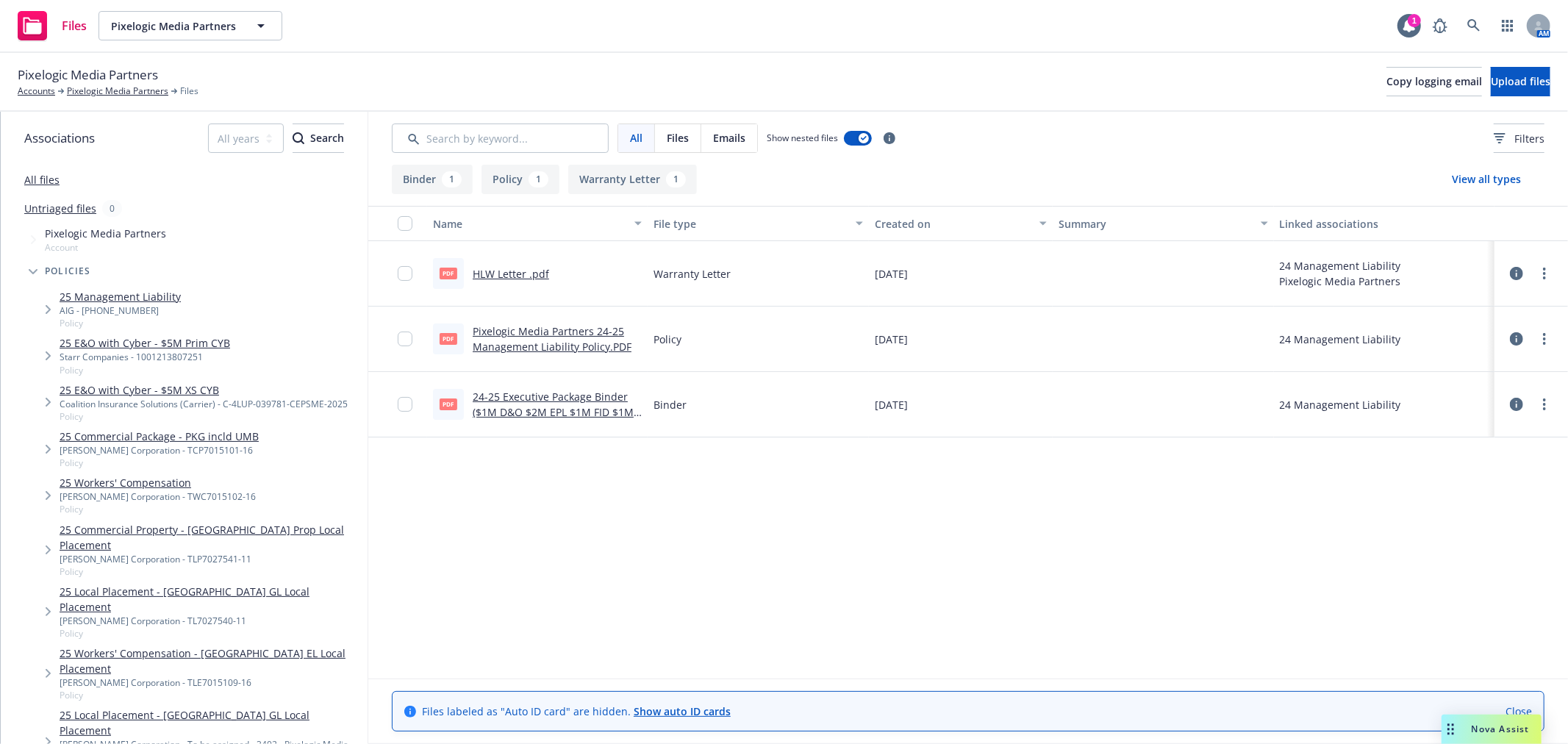
click at [574, 346] on link "Pixelogic Media Partners 24-25 Management Liability Policy.PDF" at bounding box center [552, 339] width 159 height 30
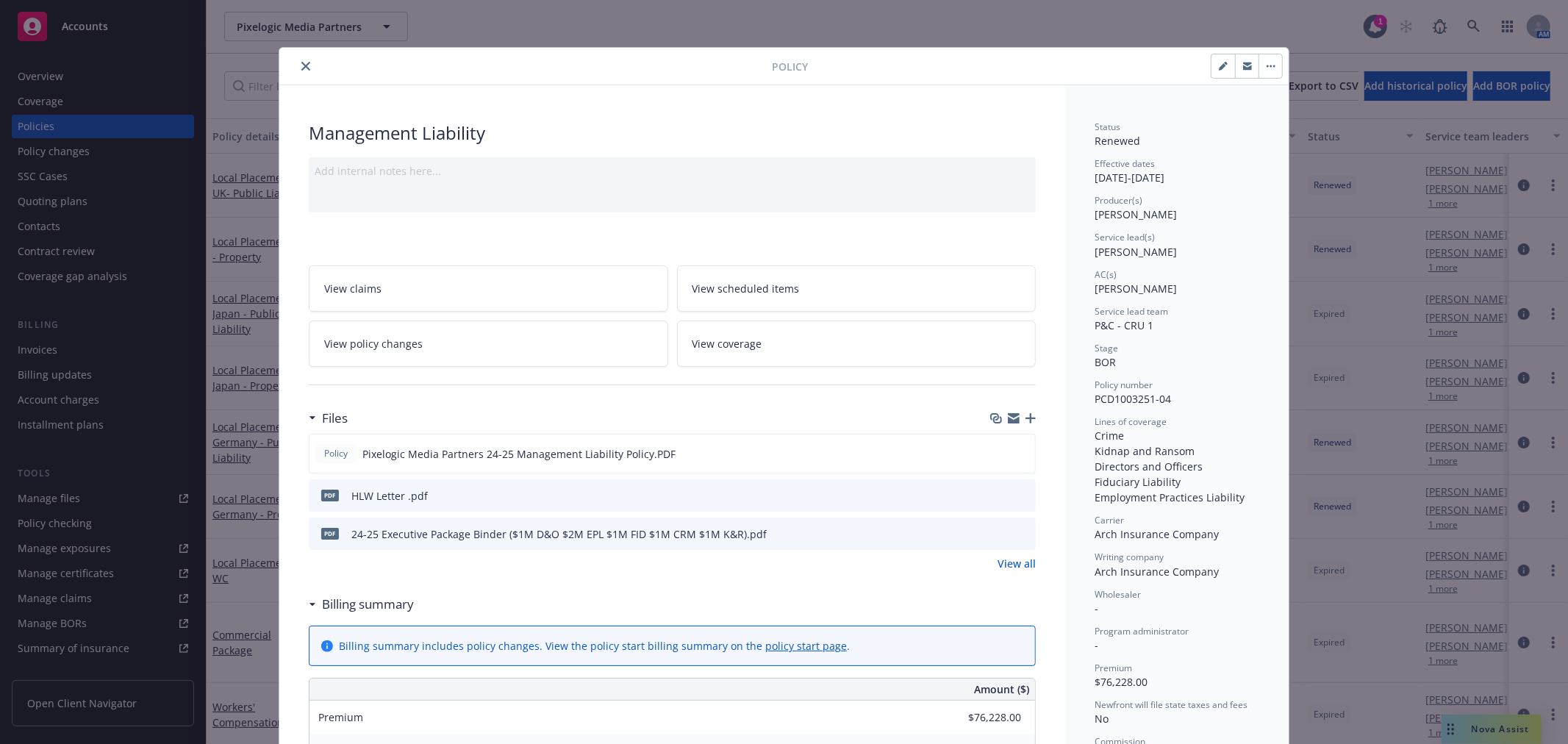
click at [297, 69] on button "close" at bounding box center [305, 66] width 18 height 18
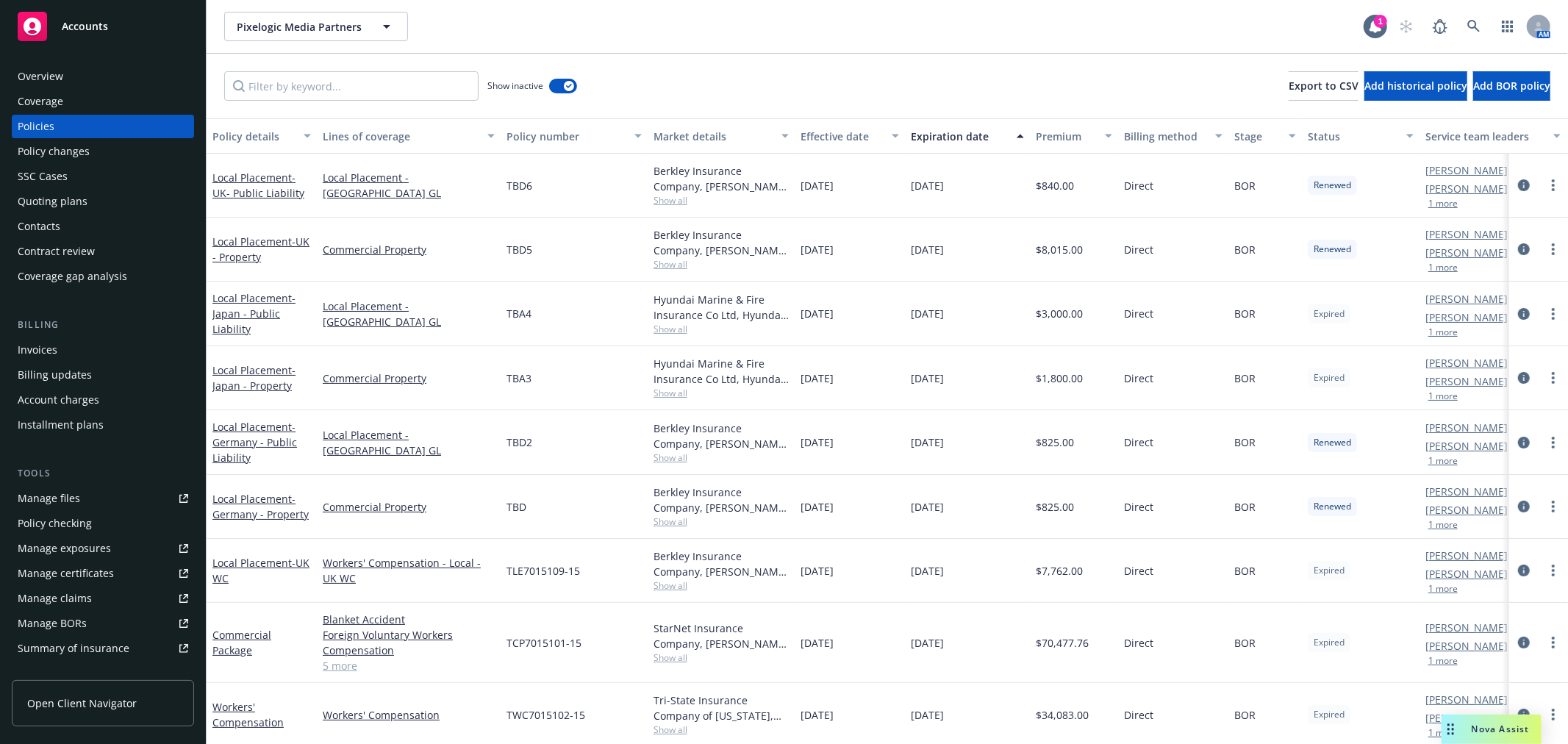
click at [66, 204] on div "Quoting plans" at bounding box center [53, 201] width 70 height 24
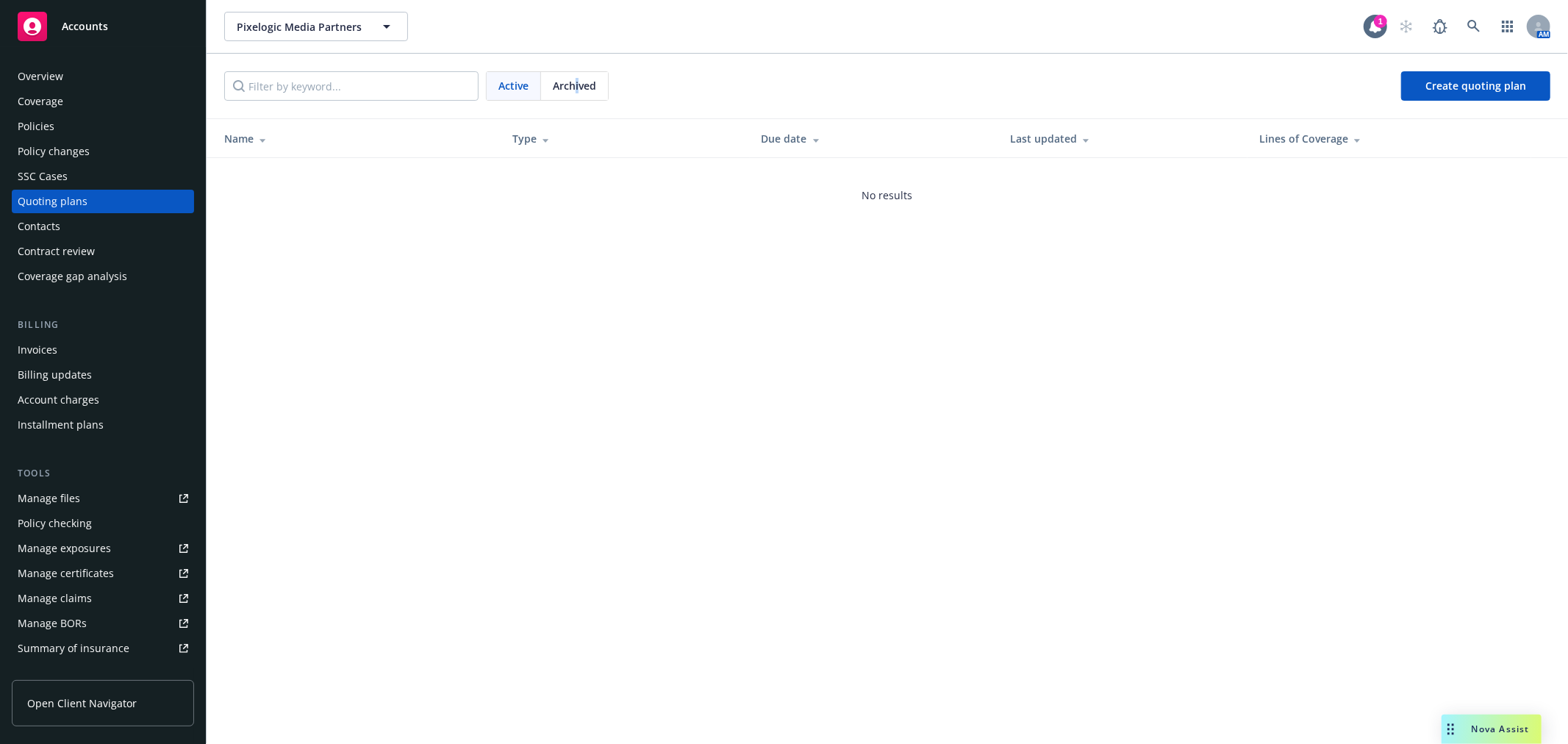
click at [577, 85] on span "Archived" at bounding box center [574, 85] width 43 height 15
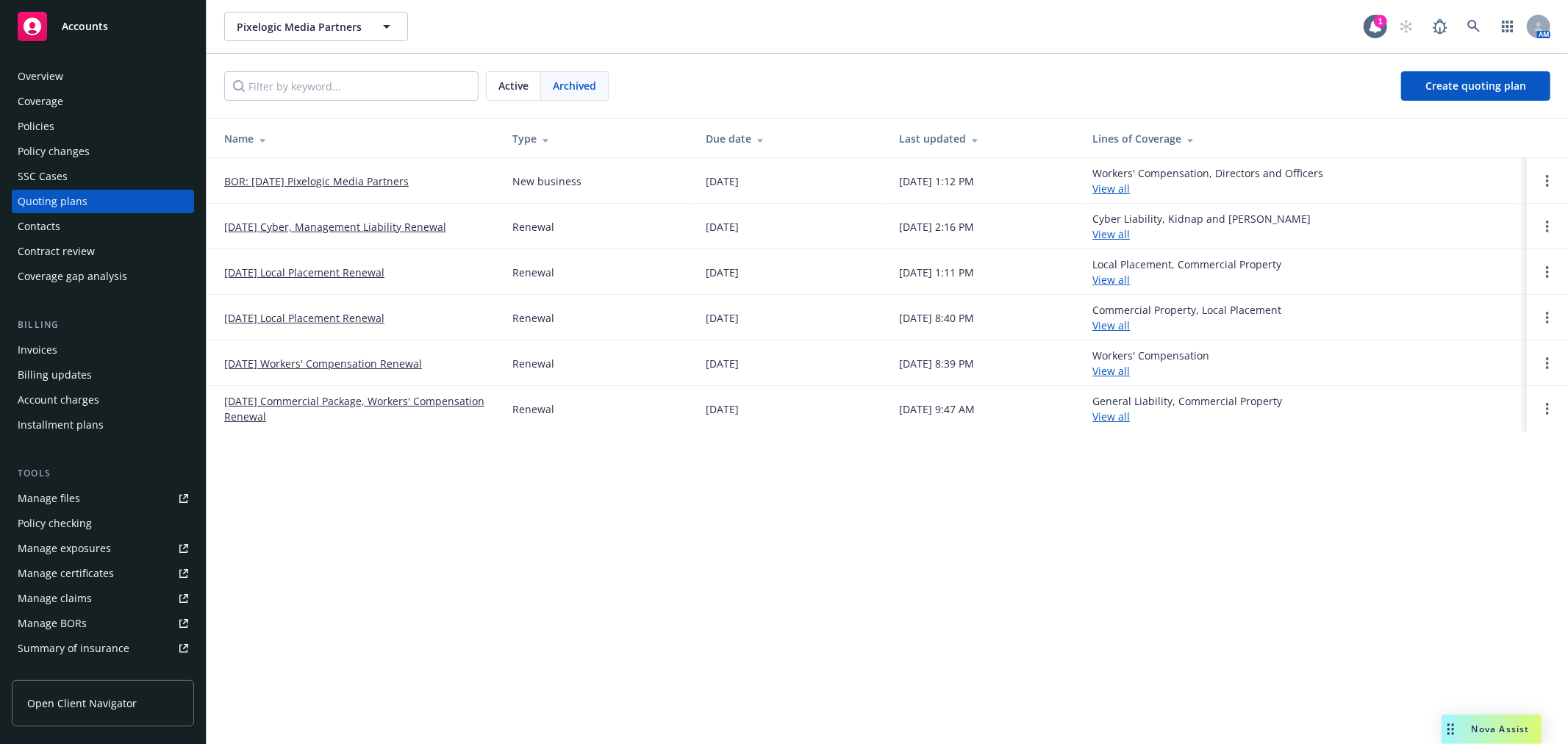
click at [503, 94] on div "Active" at bounding box center [513, 85] width 54 height 28
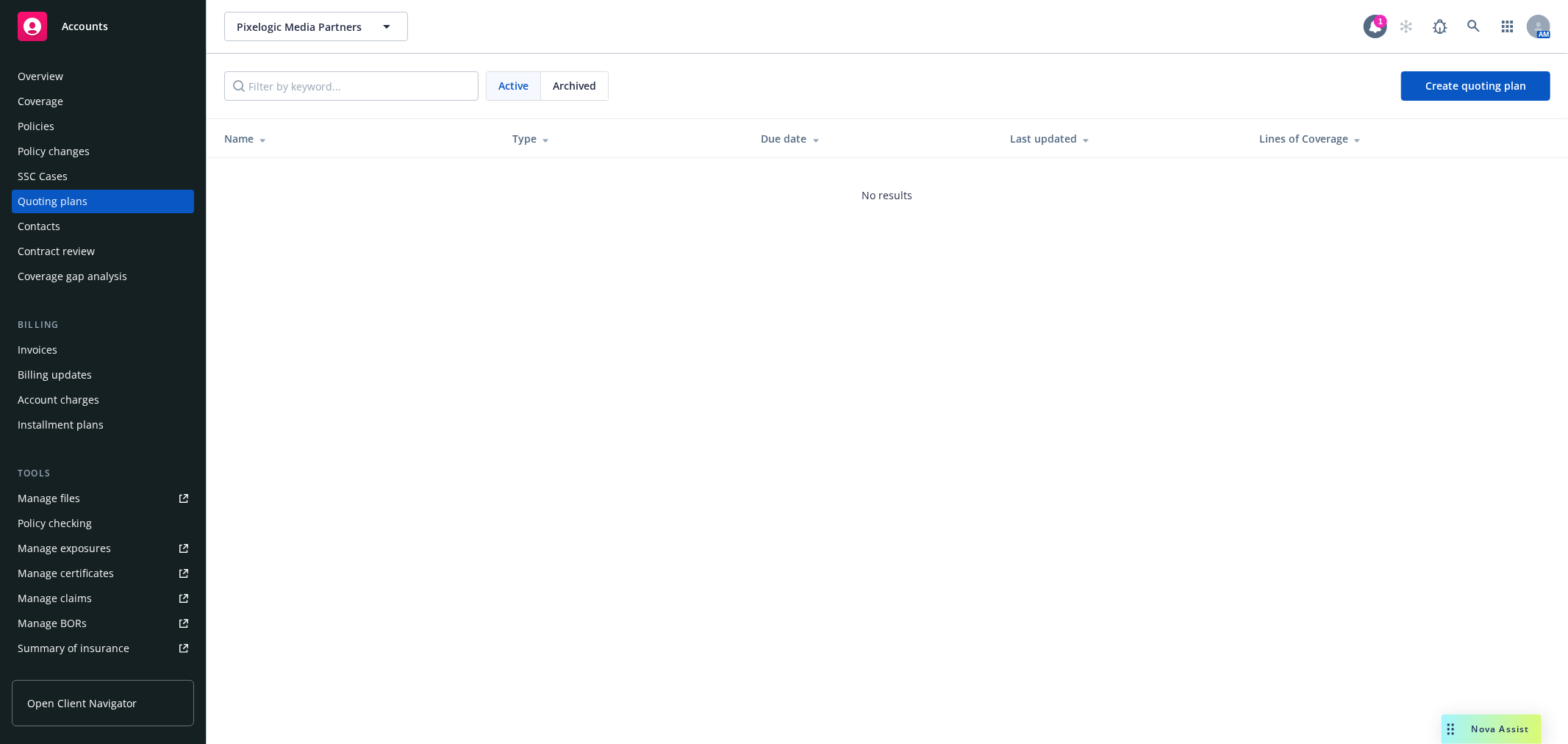
click at [554, 96] on div "Archived" at bounding box center [574, 85] width 67 height 28
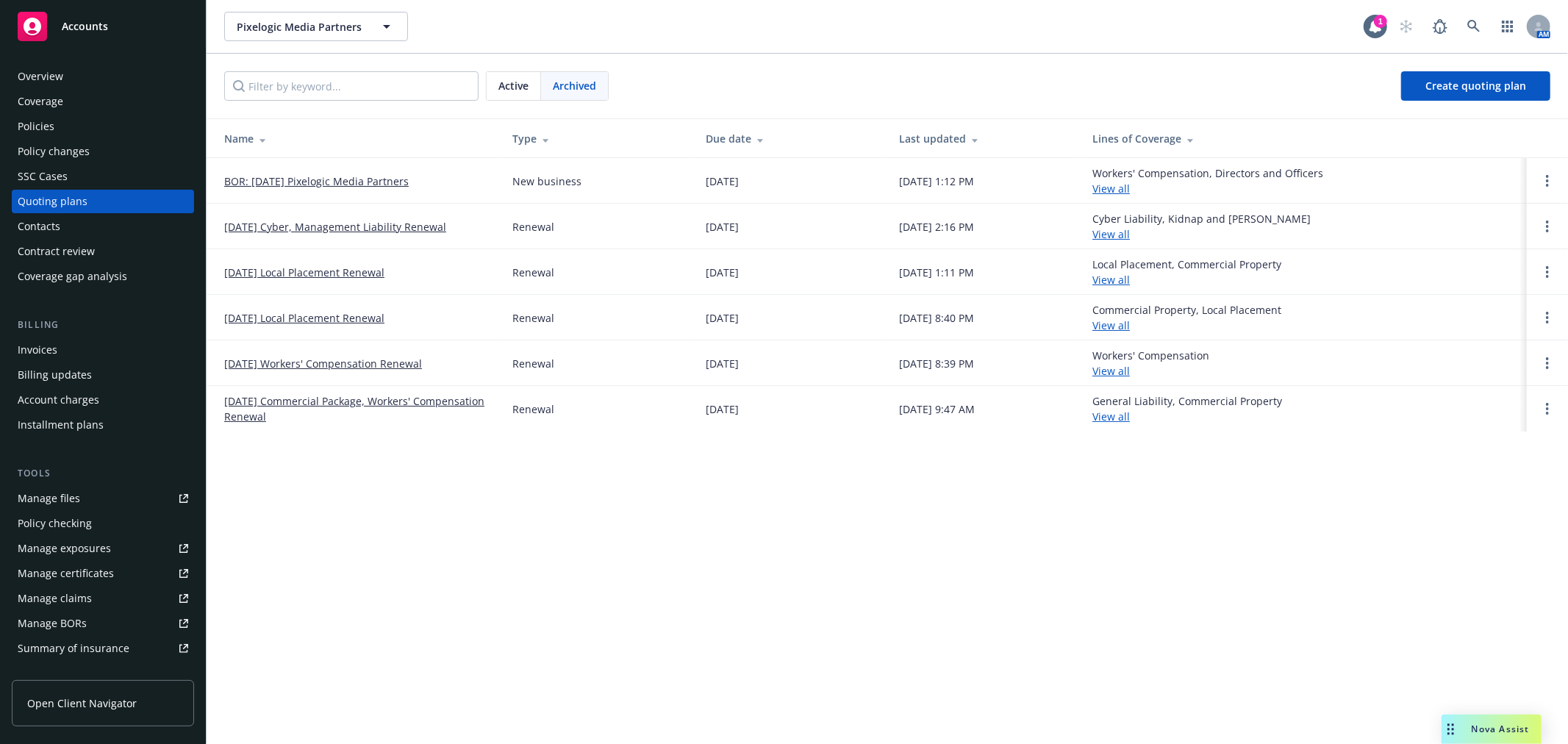
click at [410, 221] on link "[DATE] Cyber, Management Liability Renewal" at bounding box center [335, 227] width 222 height 15
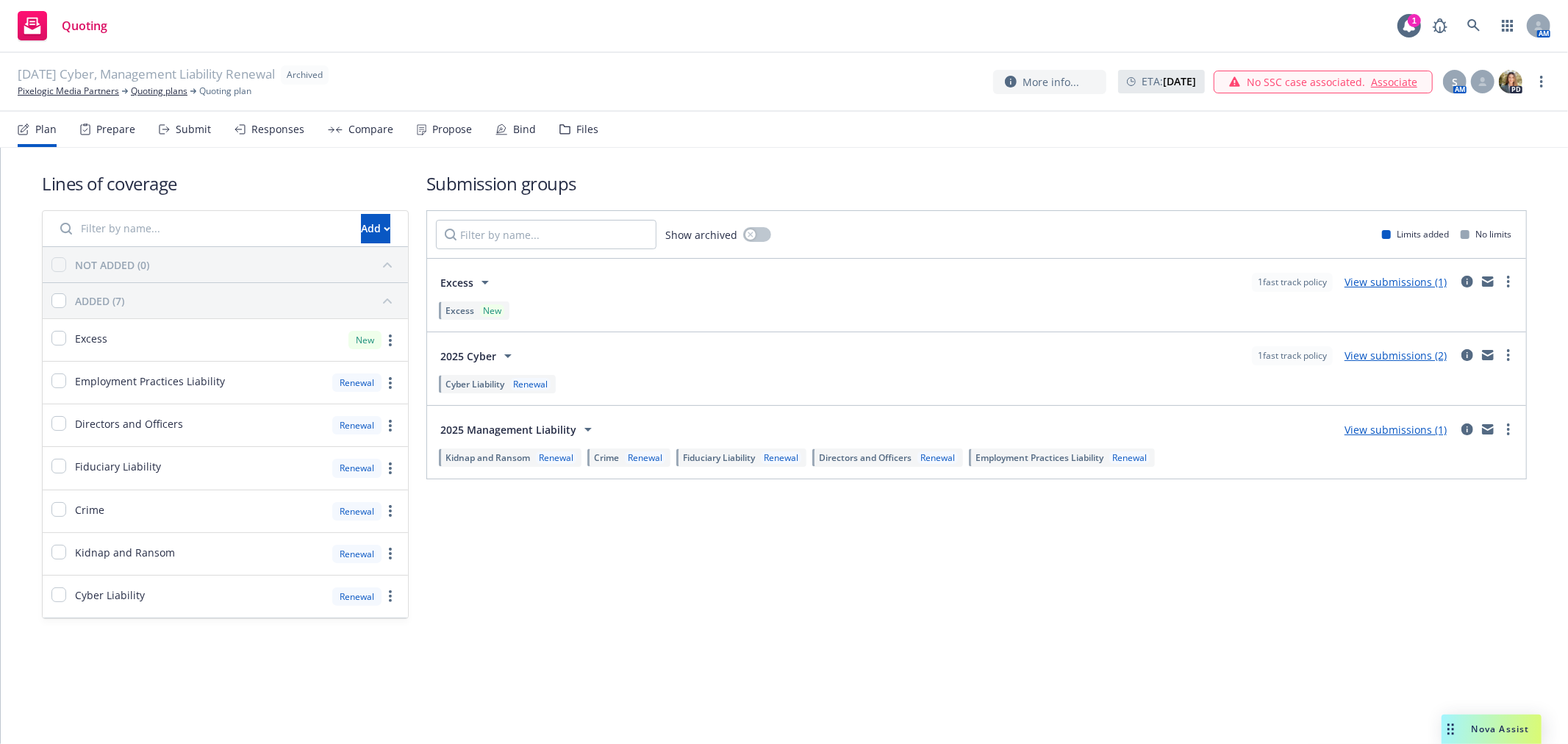
click at [554, 127] on div "Plan Prepare Submit Responses Compare Propose Bind Files" at bounding box center [307, 129] width 580 height 35
click at [577, 128] on div "Files" at bounding box center [587, 129] width 22 height 11
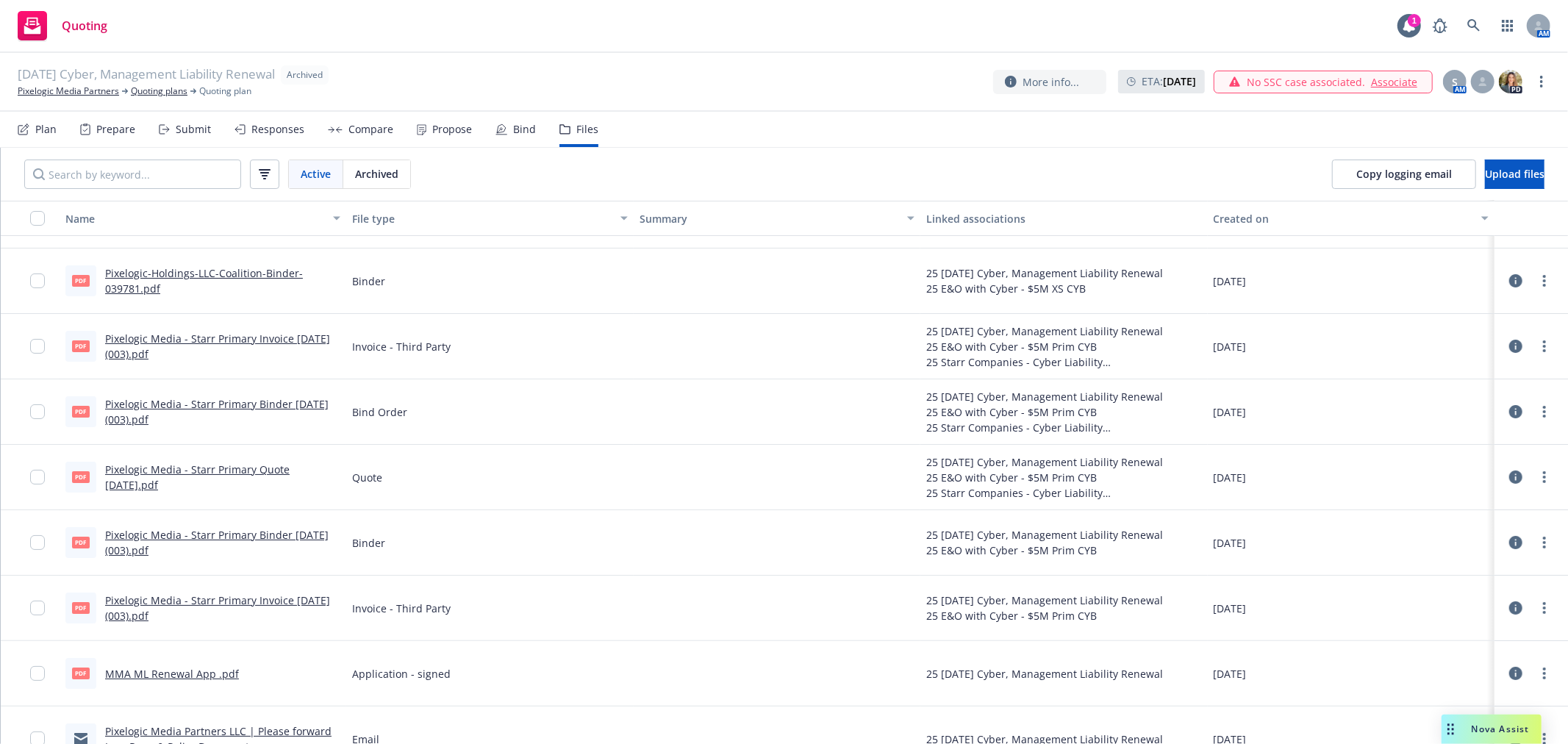
scroll to position [82, 0]
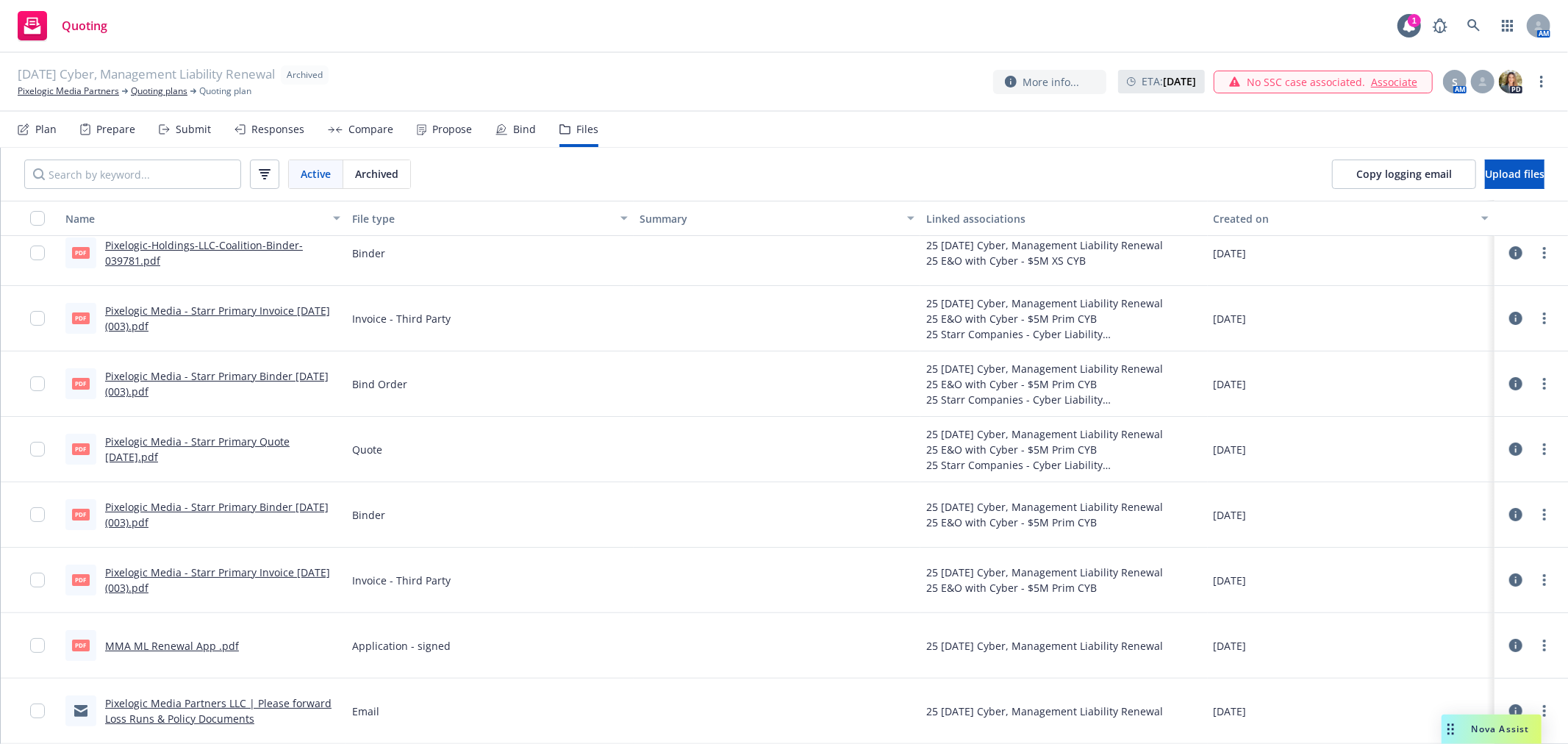
click at [162, 443] on link "Pixelogic Media - Starr Primary Quote 7.29.25.pdf" at bounding box center [198, 449] width 185 height 30
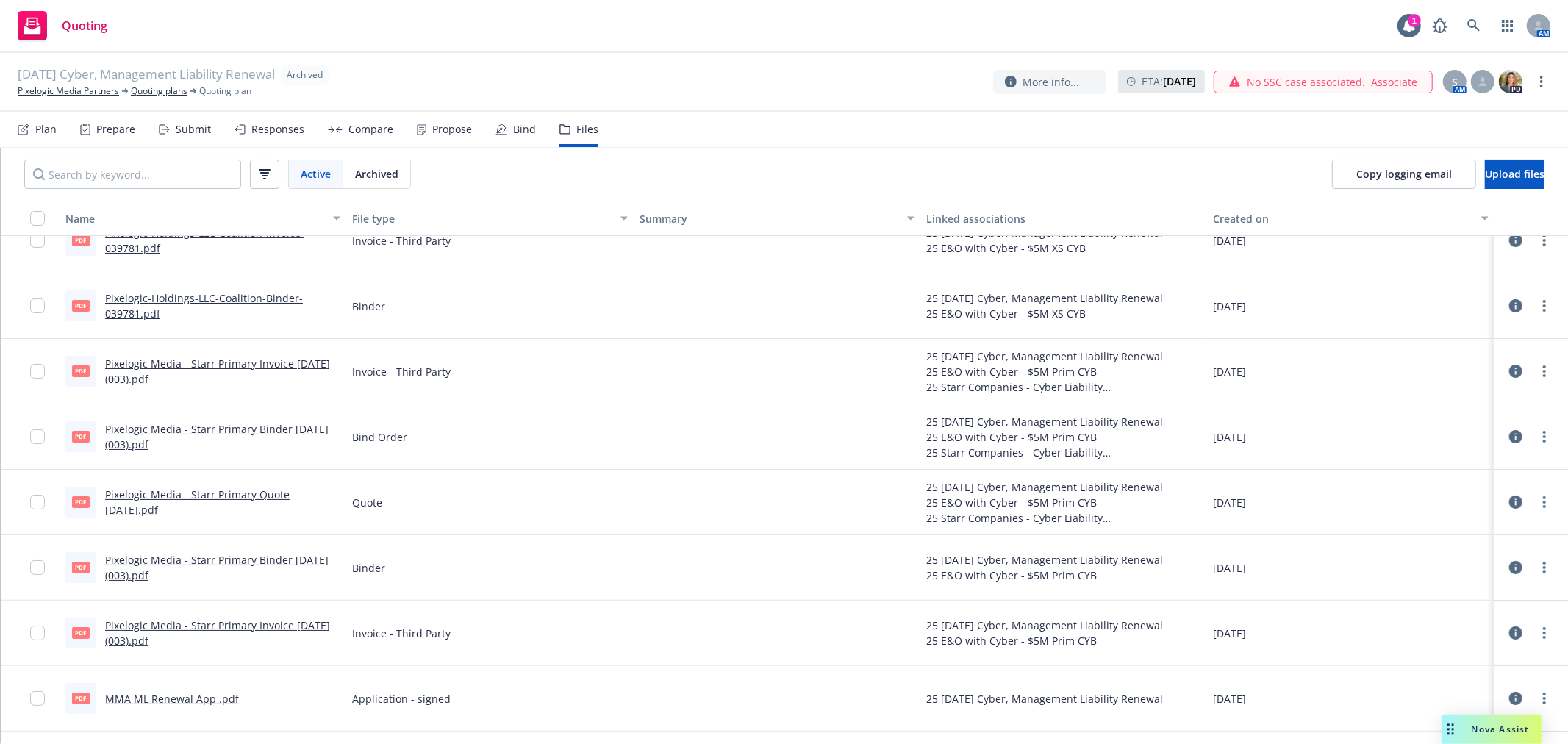
scroll to position [0, 0]
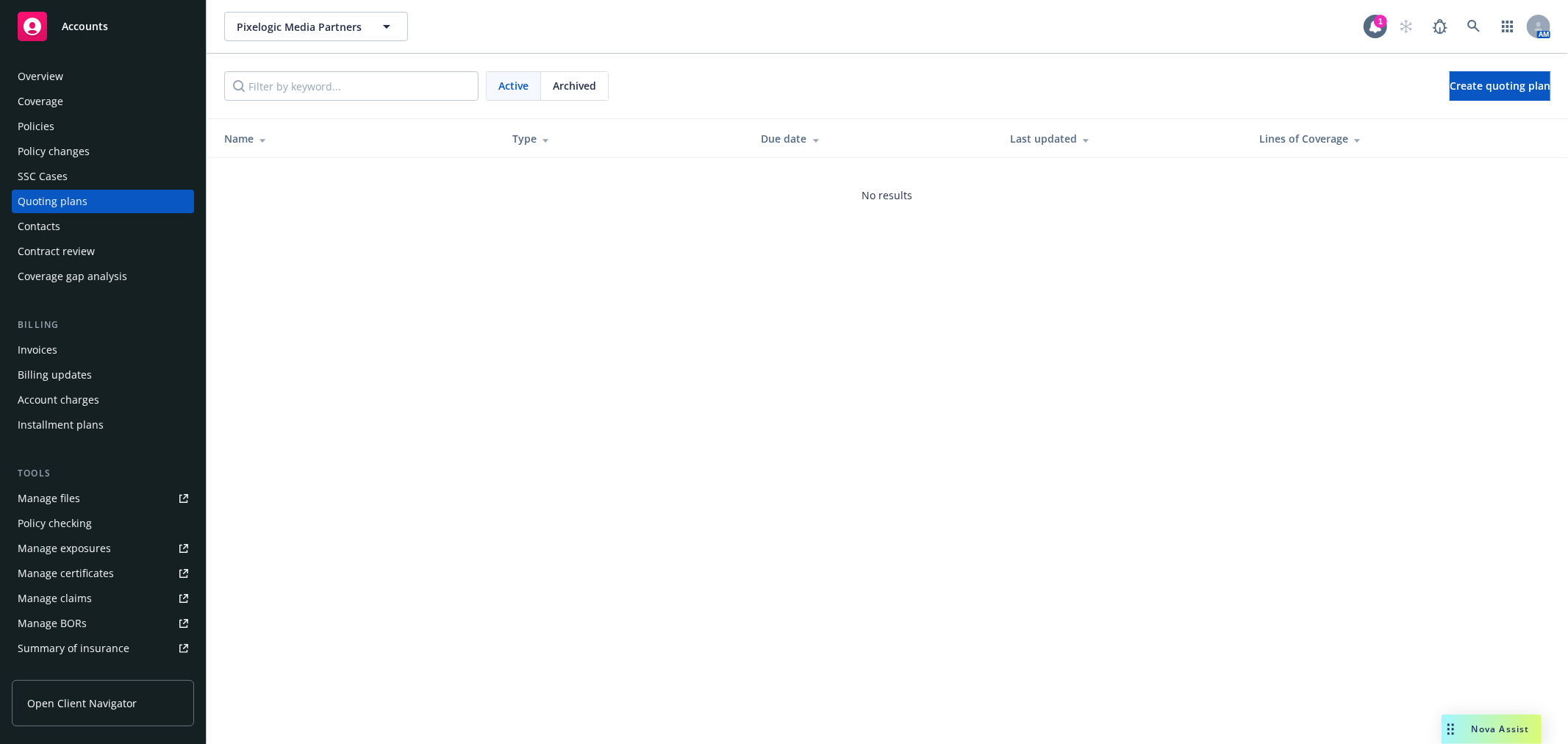
click at [586, 79] on span "Archived" at bounding box center [574, 85] width 43 height 15
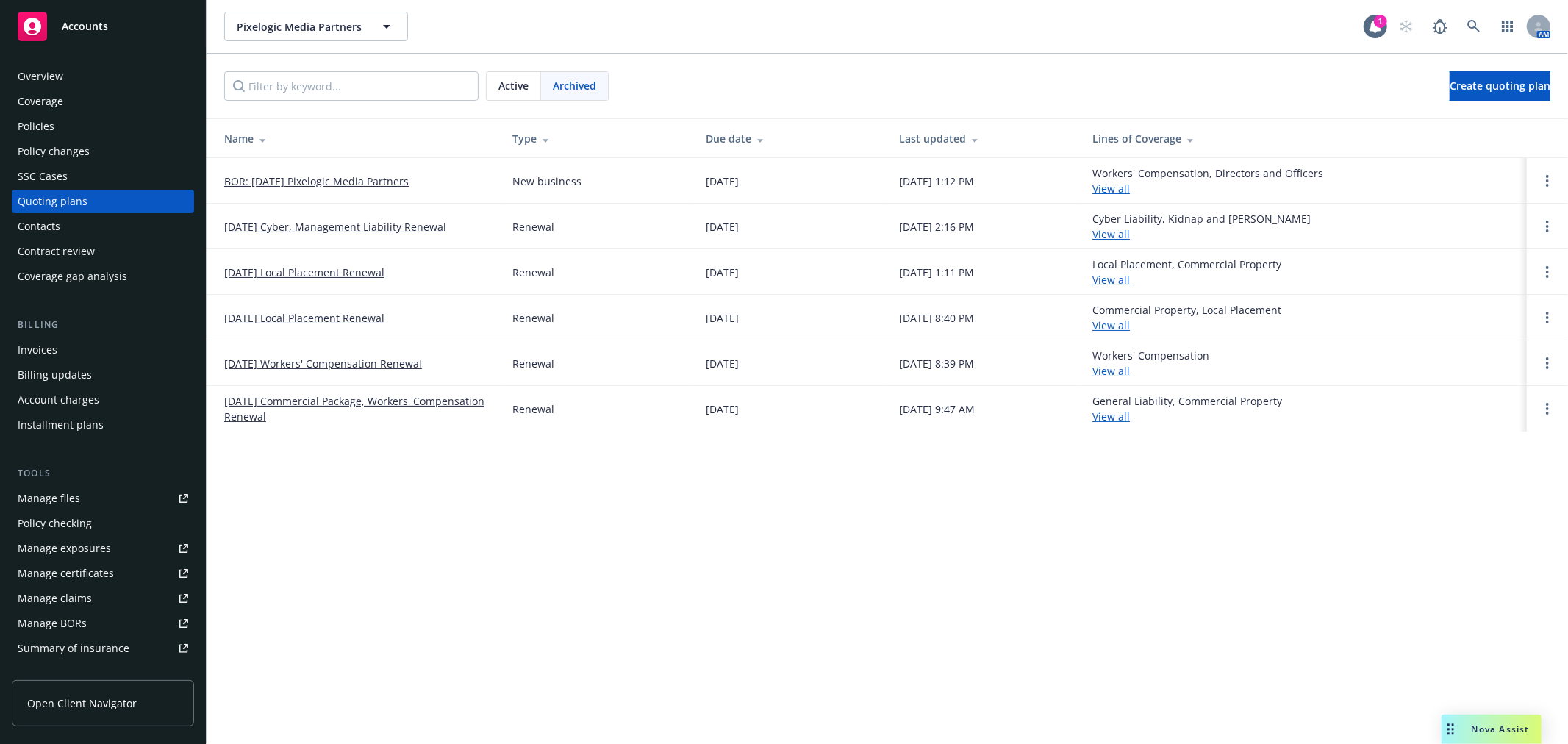
click at [517, 82] on span "Active" at bounding box center [513, 85] width 31 height 15
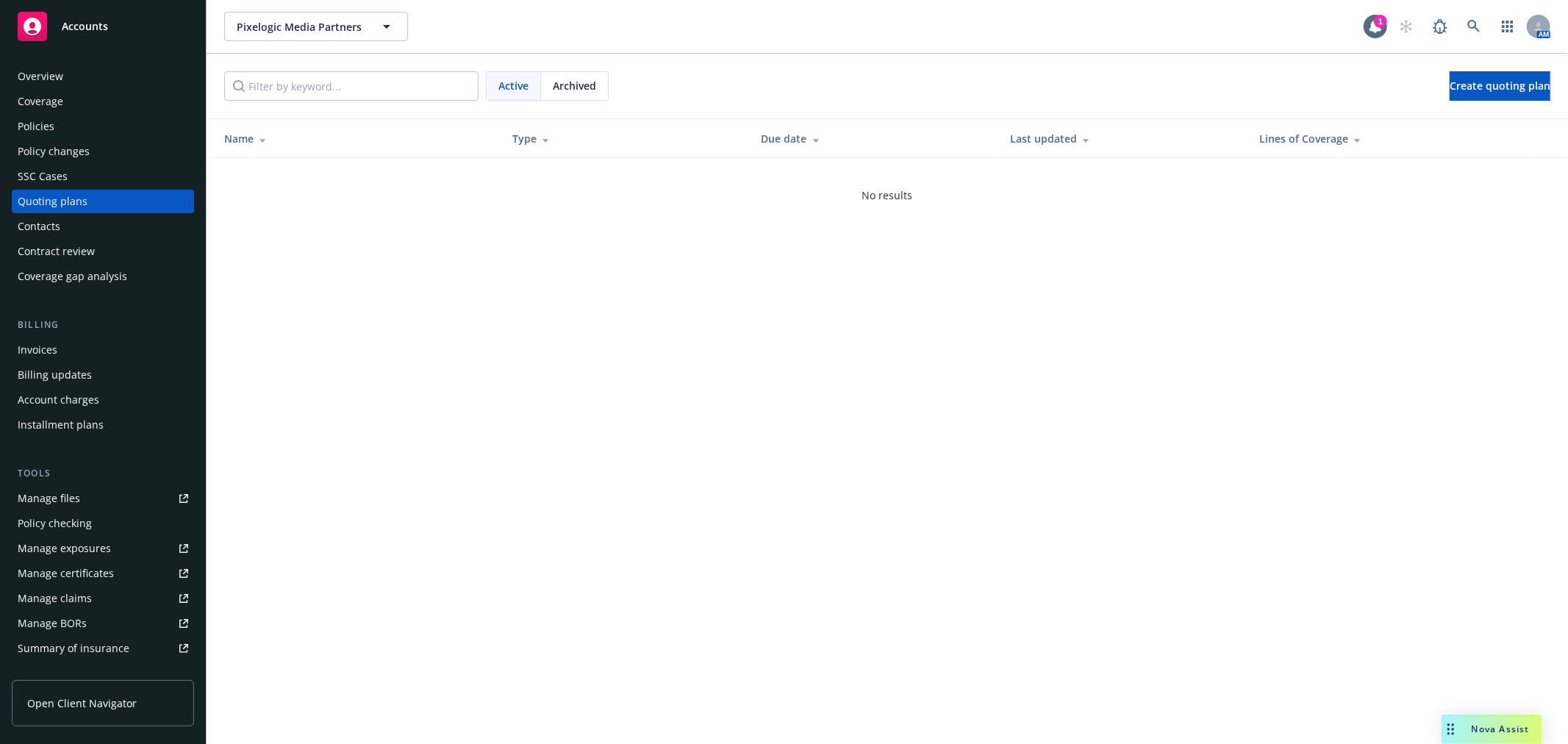
click at [56, 125] on div "Policies" at bounding box center [103, 126] width 171 height 24
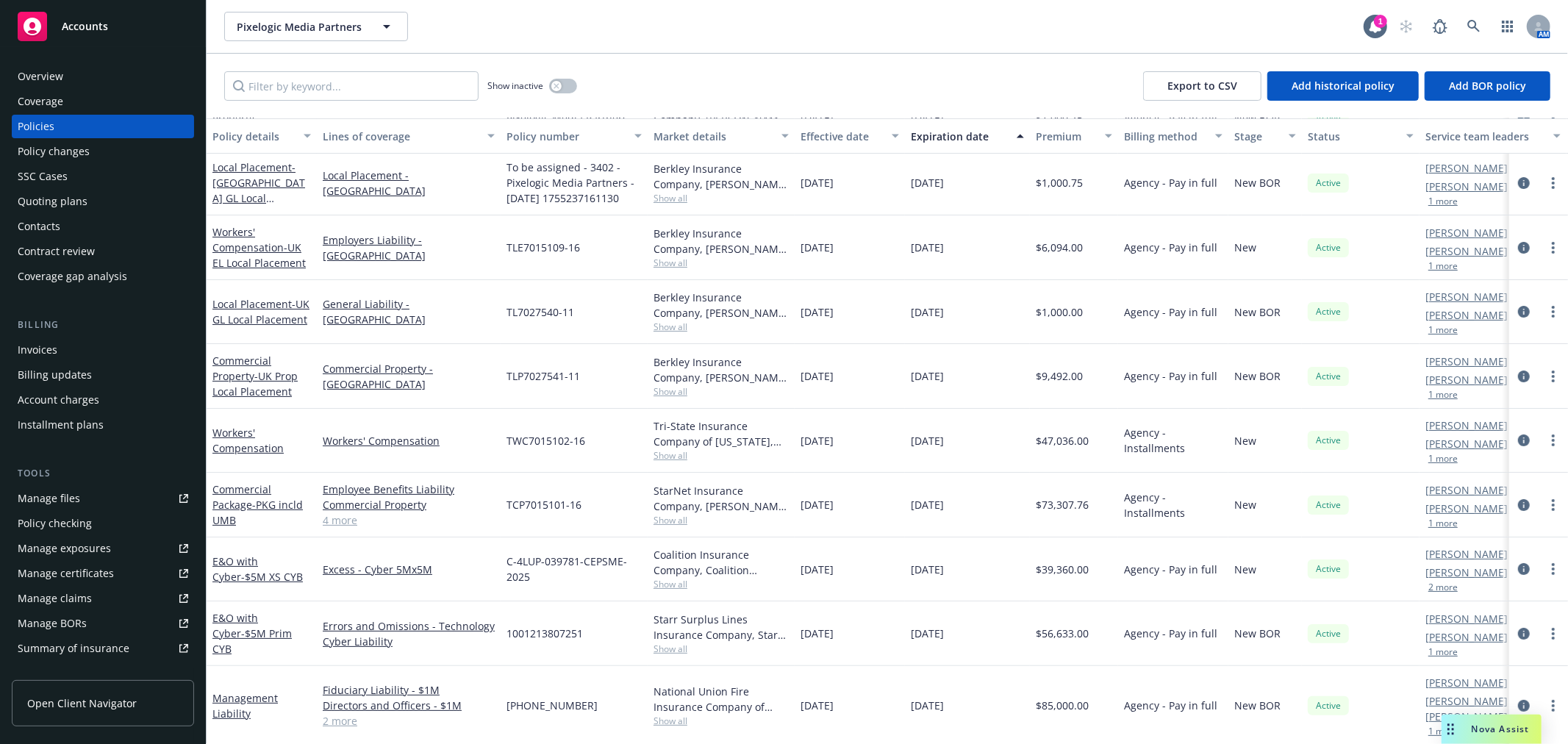
scroll to position [238, 0]
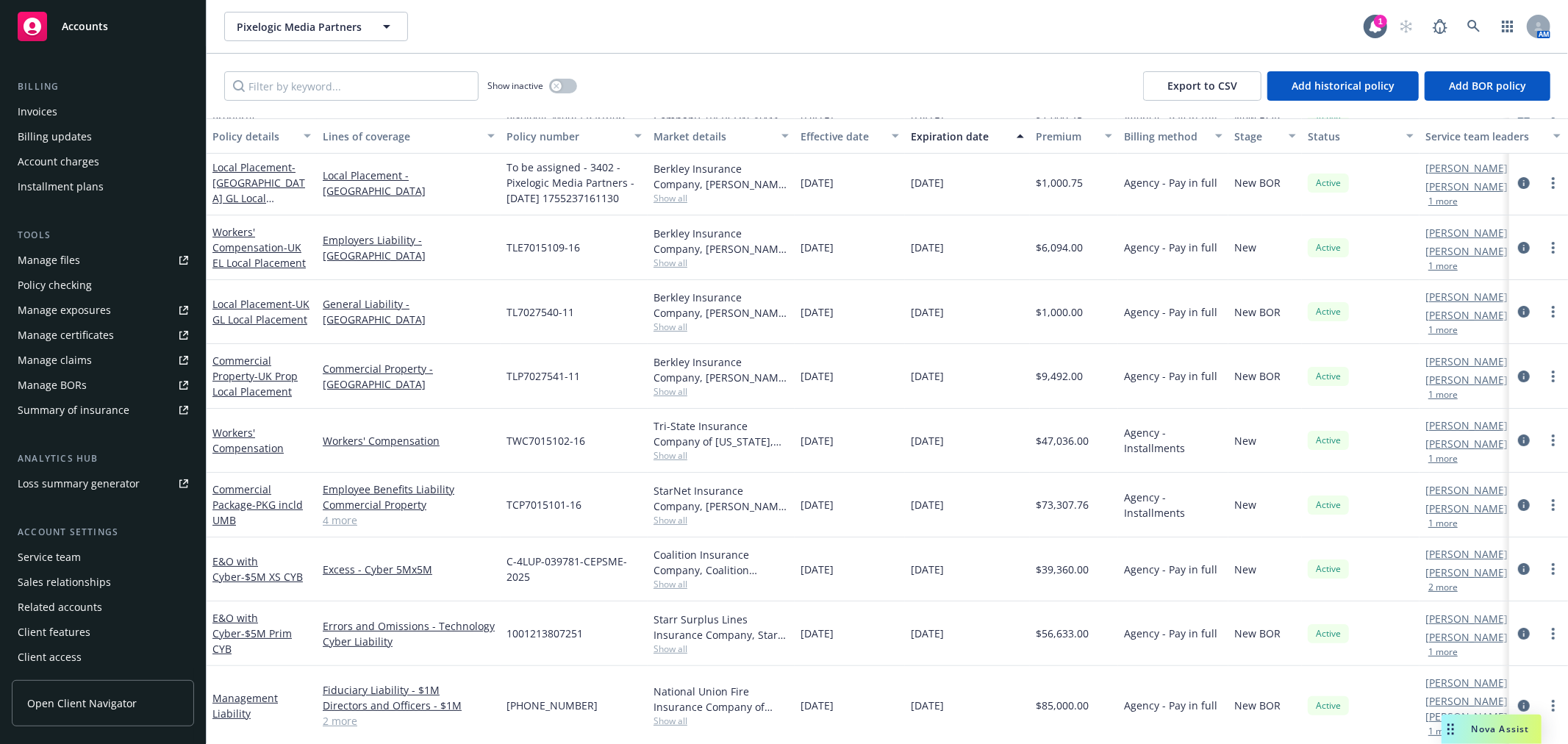
click at [208, 680] on div "Management Liability" at bounding box center [262, 706] width 111 height 79
click at [243, 691] on link "Management Liability" at bounding box center [246, 706] width 66 height 30
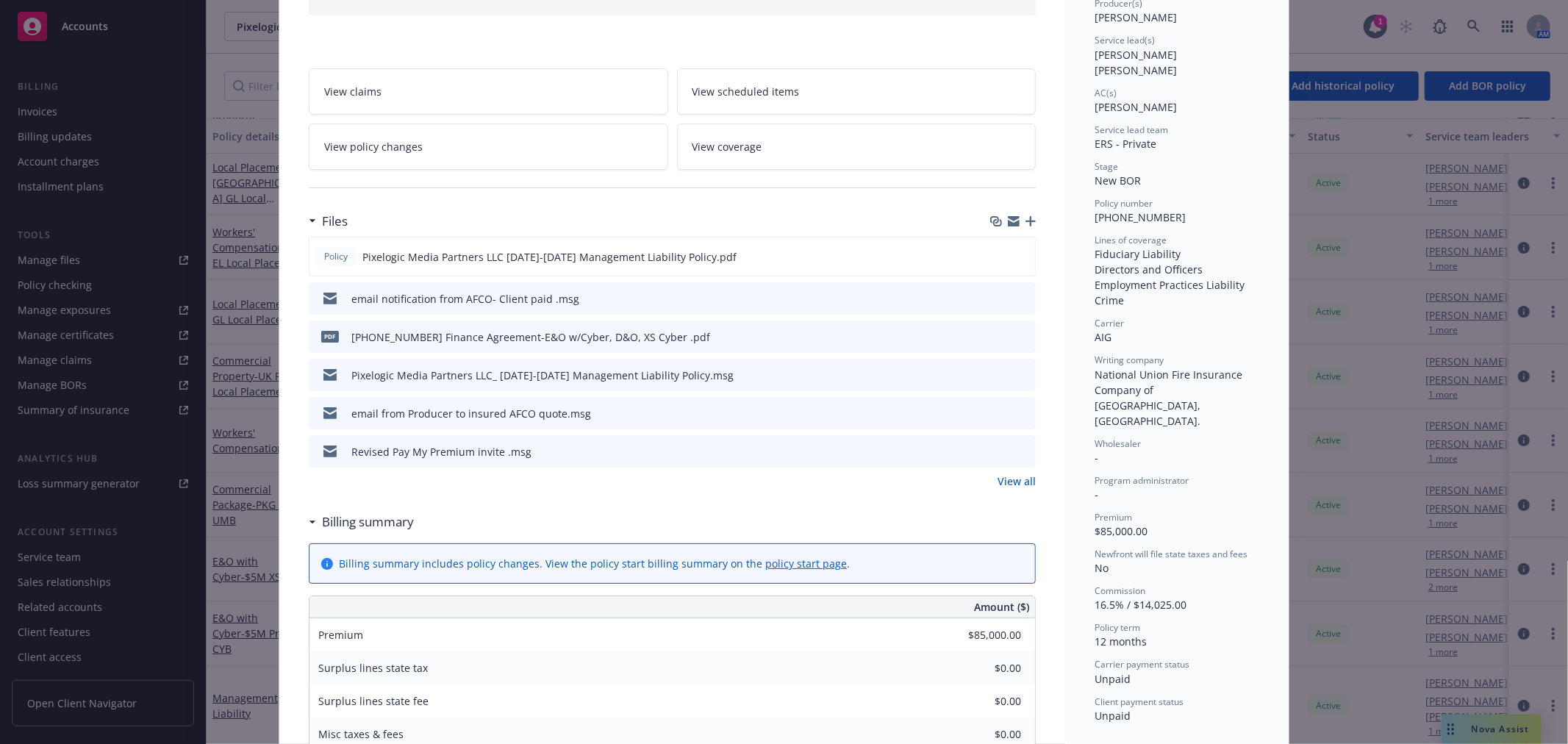
scroll to position [245, 0]
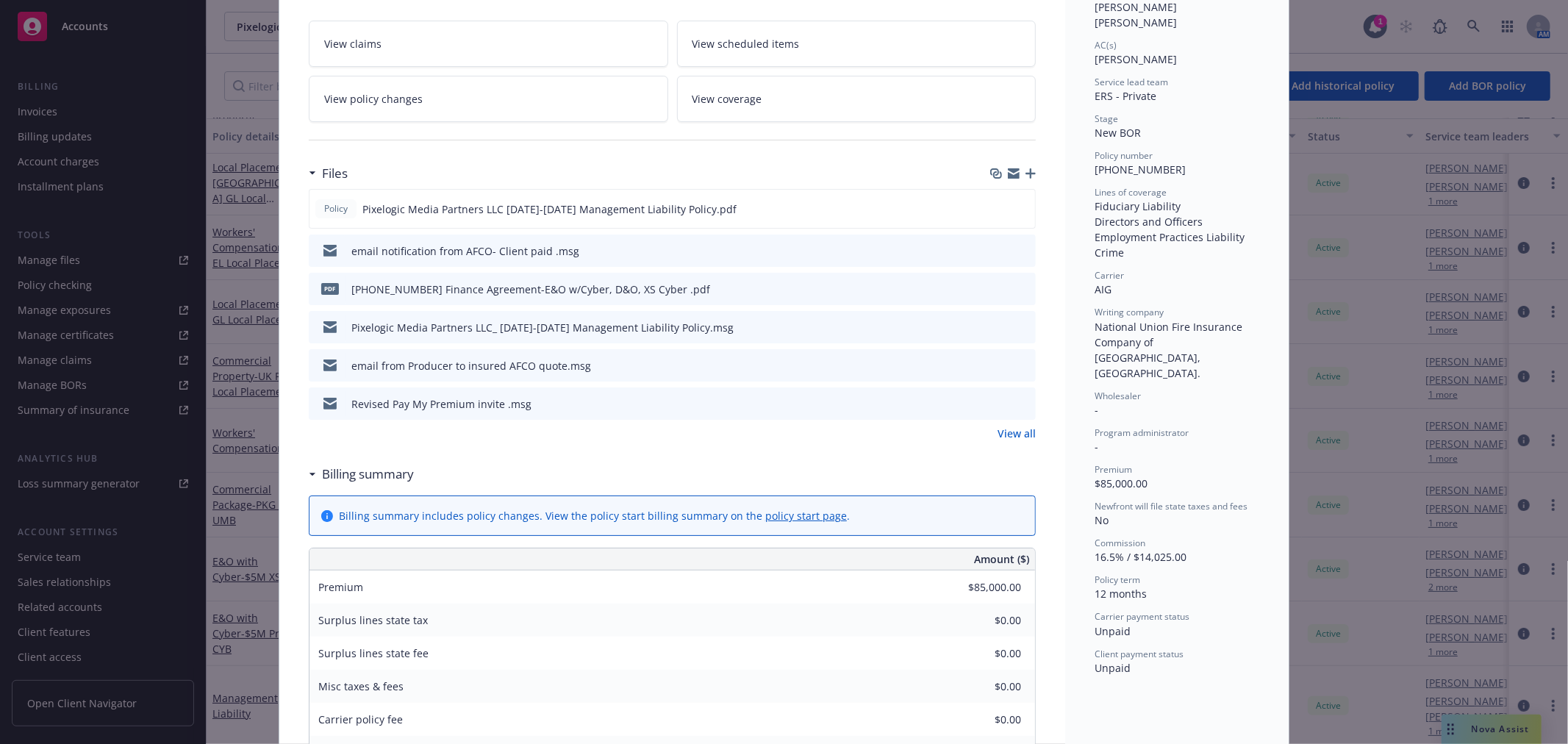
click at [1015, 427] on link "View all" at bounding box center [1017, 433] width 38 height 15
